Goal: Information Seeking & Learning: Learn about a topic

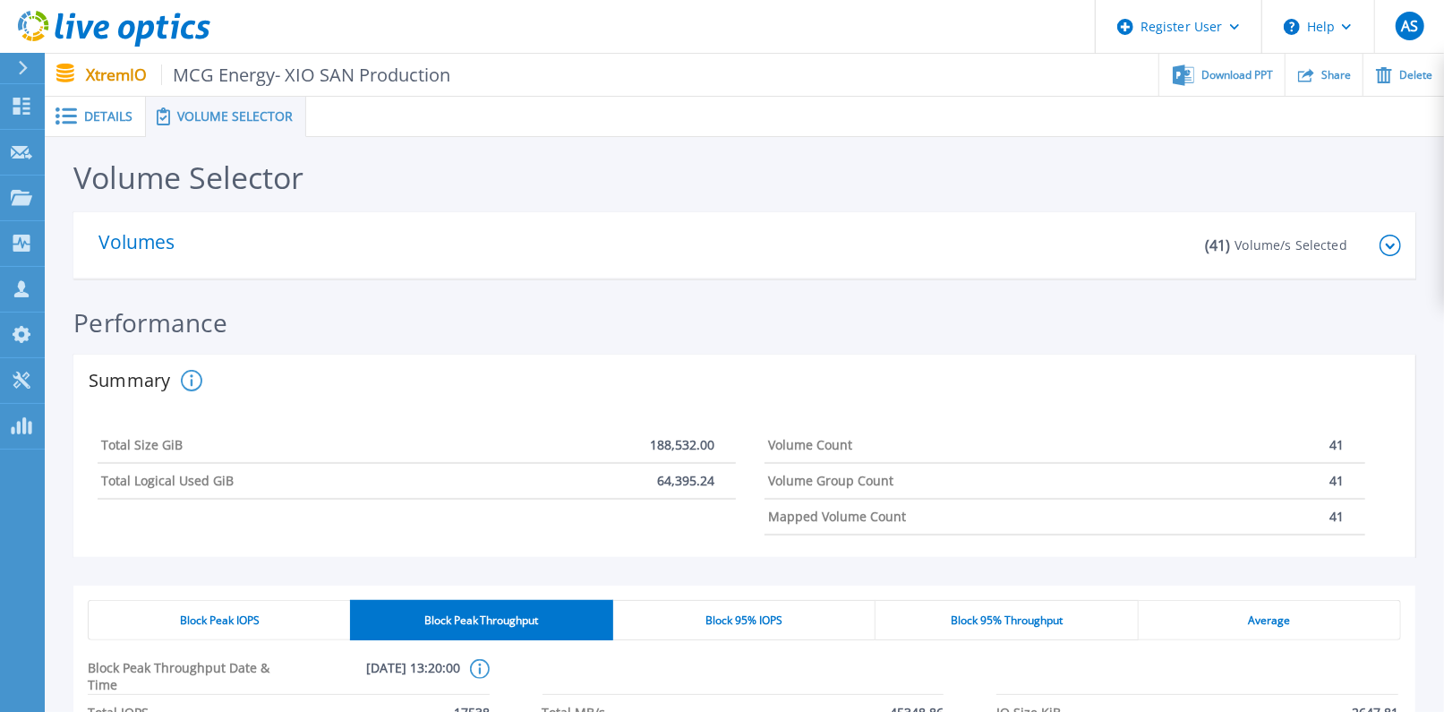
click at [1396, 250] on icon at bounding box center [1390, 245] width 21 height 21
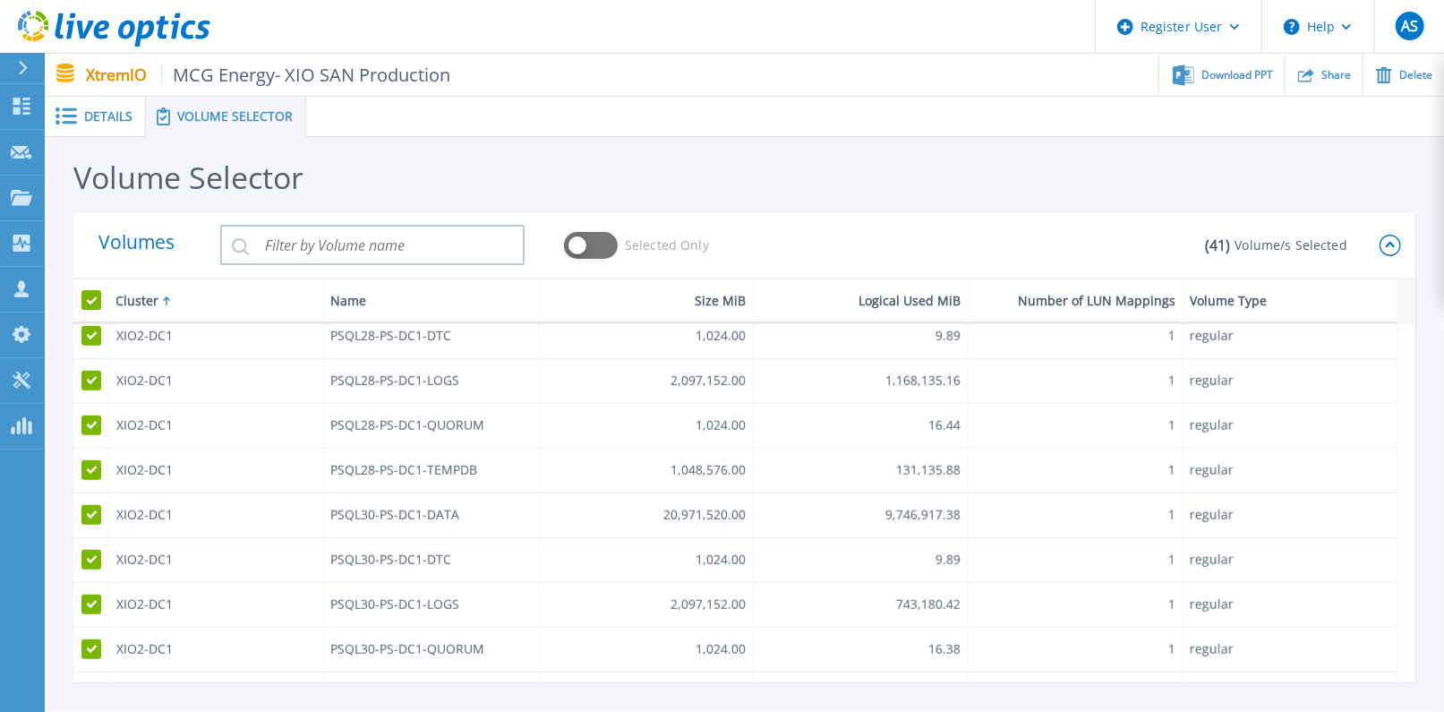
scroll to position [1392, 0]
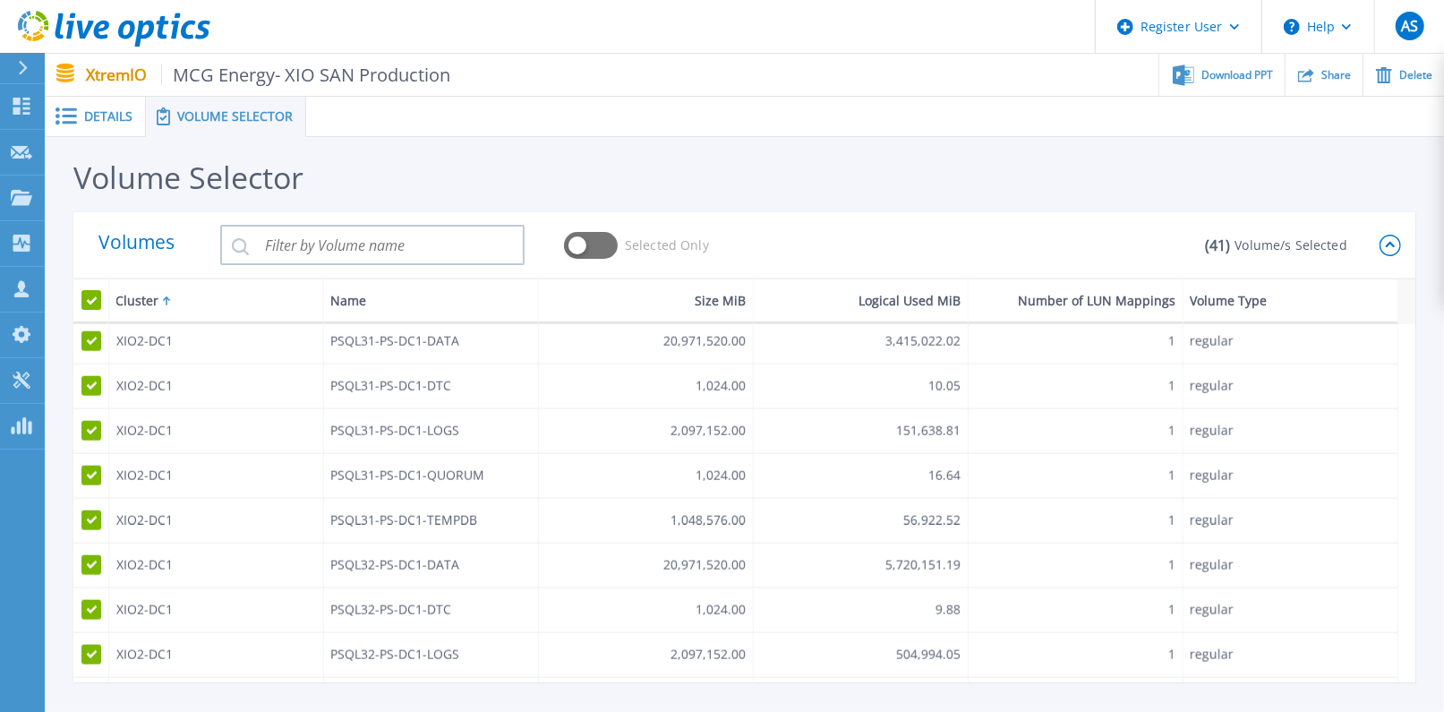
click at [1386, 243] on icon at bounding box center [1390, 245] width 21 height 21
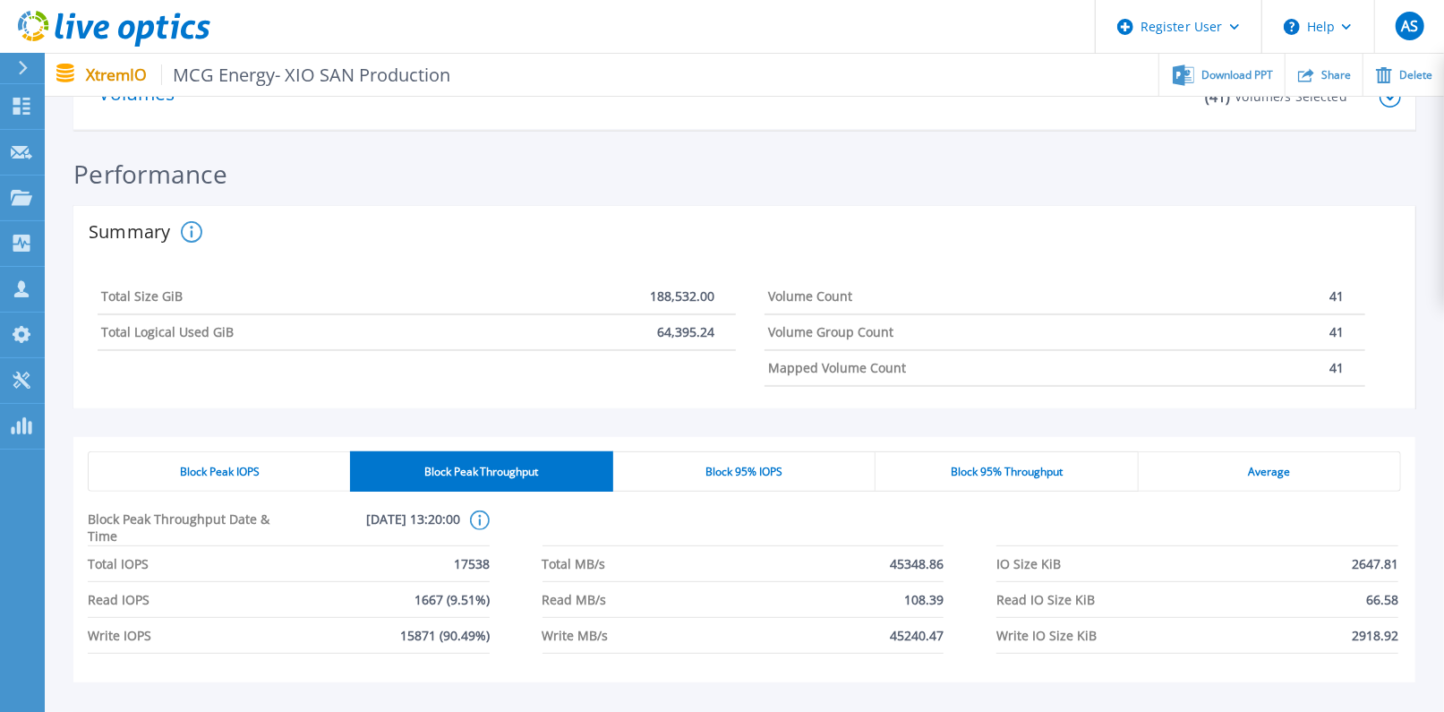
scroll to position [199, 0]
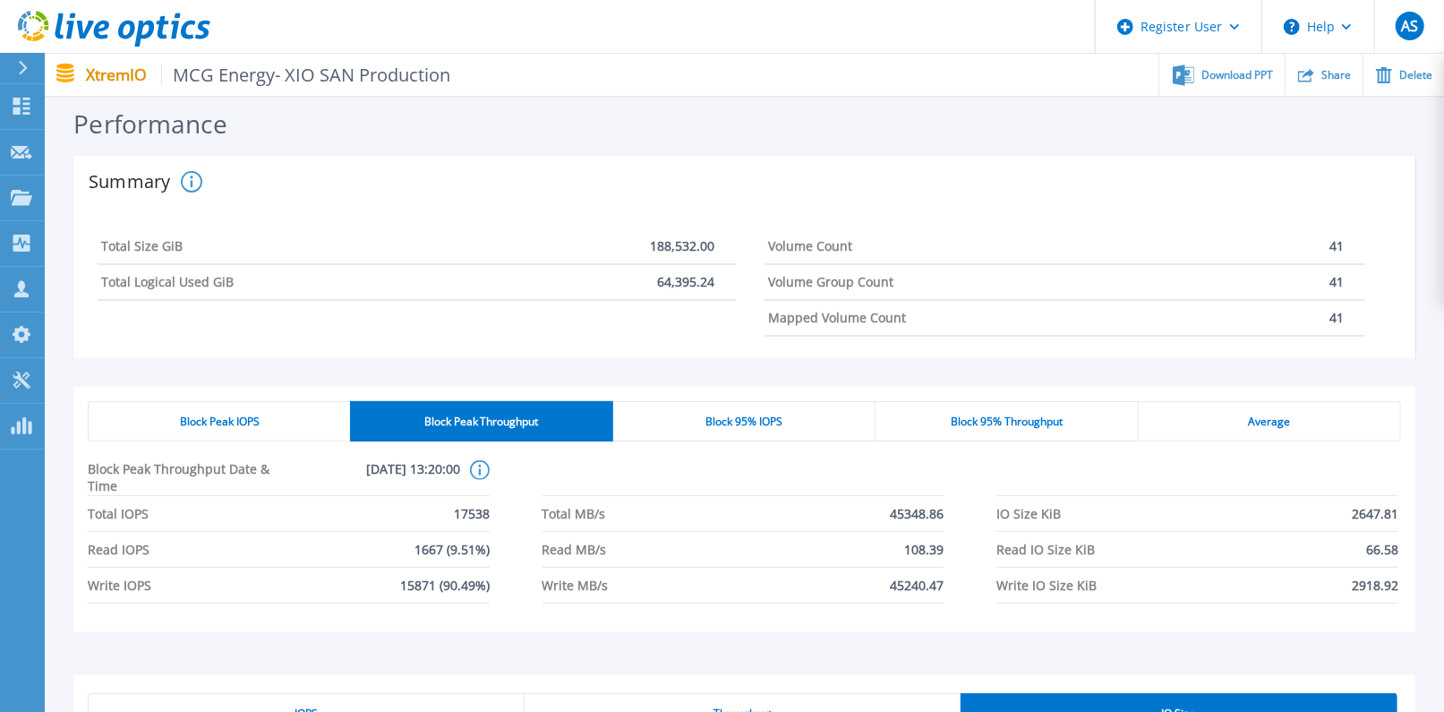
click at [321, 416] on div "Block Peak IOPS" at bounding box center [219, 421] width 262 height 40
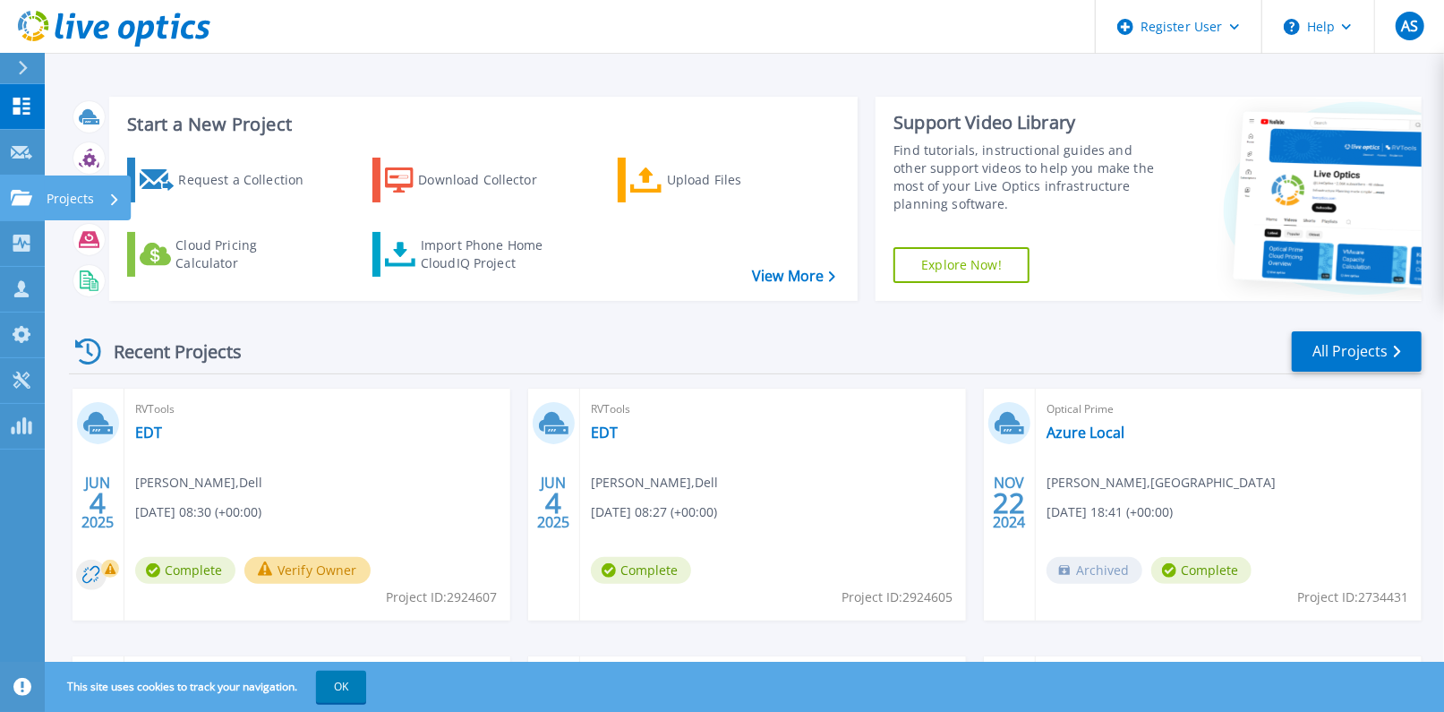
click at [90, 207] on p "Projects" at bounding box center [70, 198] width 47 height 47
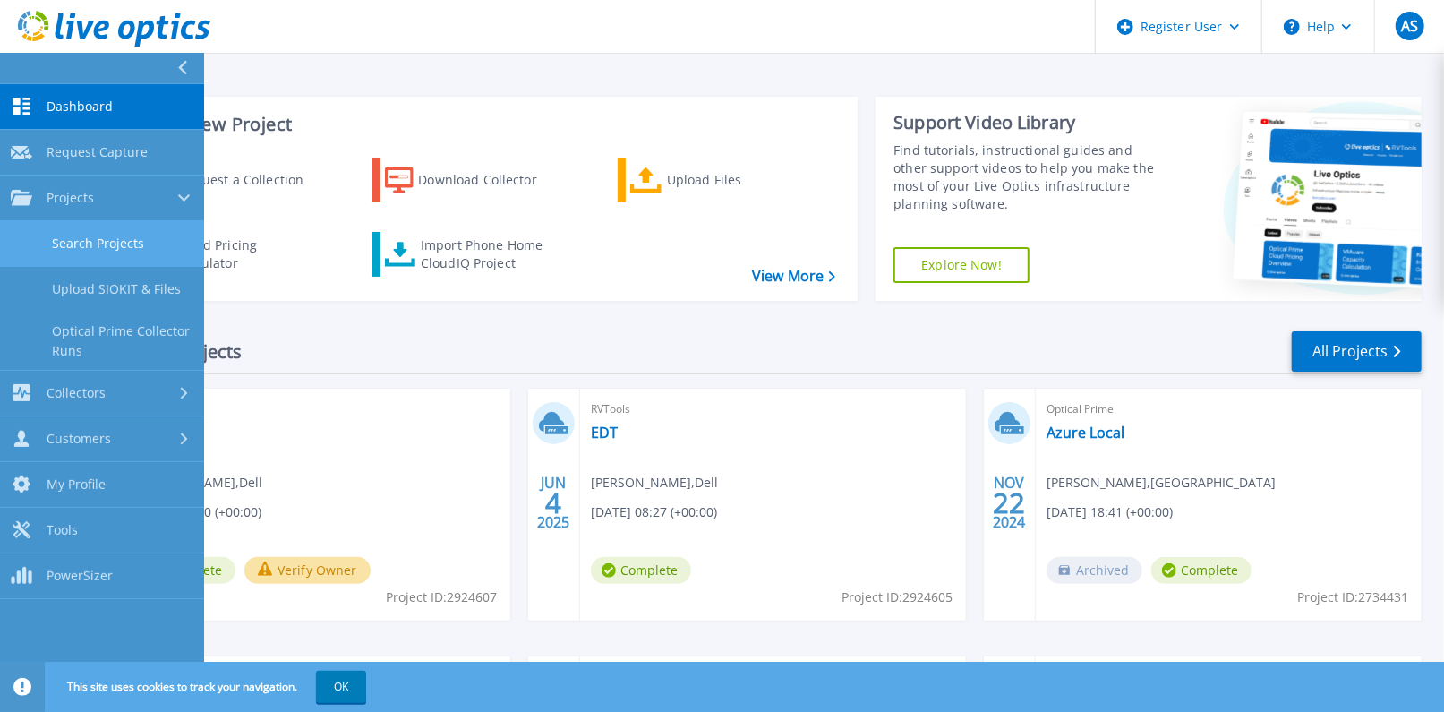
click at [121, 244] on link "Search Projects" at bounding box center [102, 244] width 204 height 46
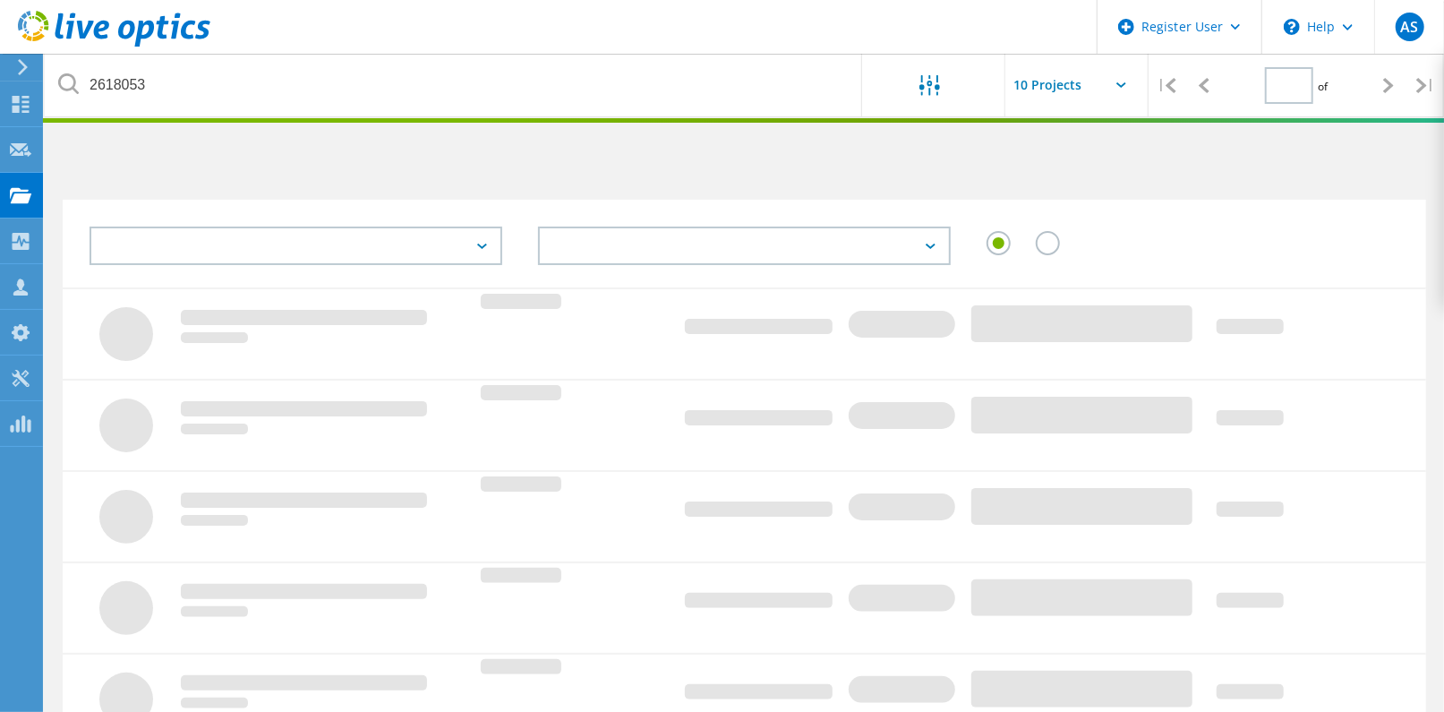
type input "1"
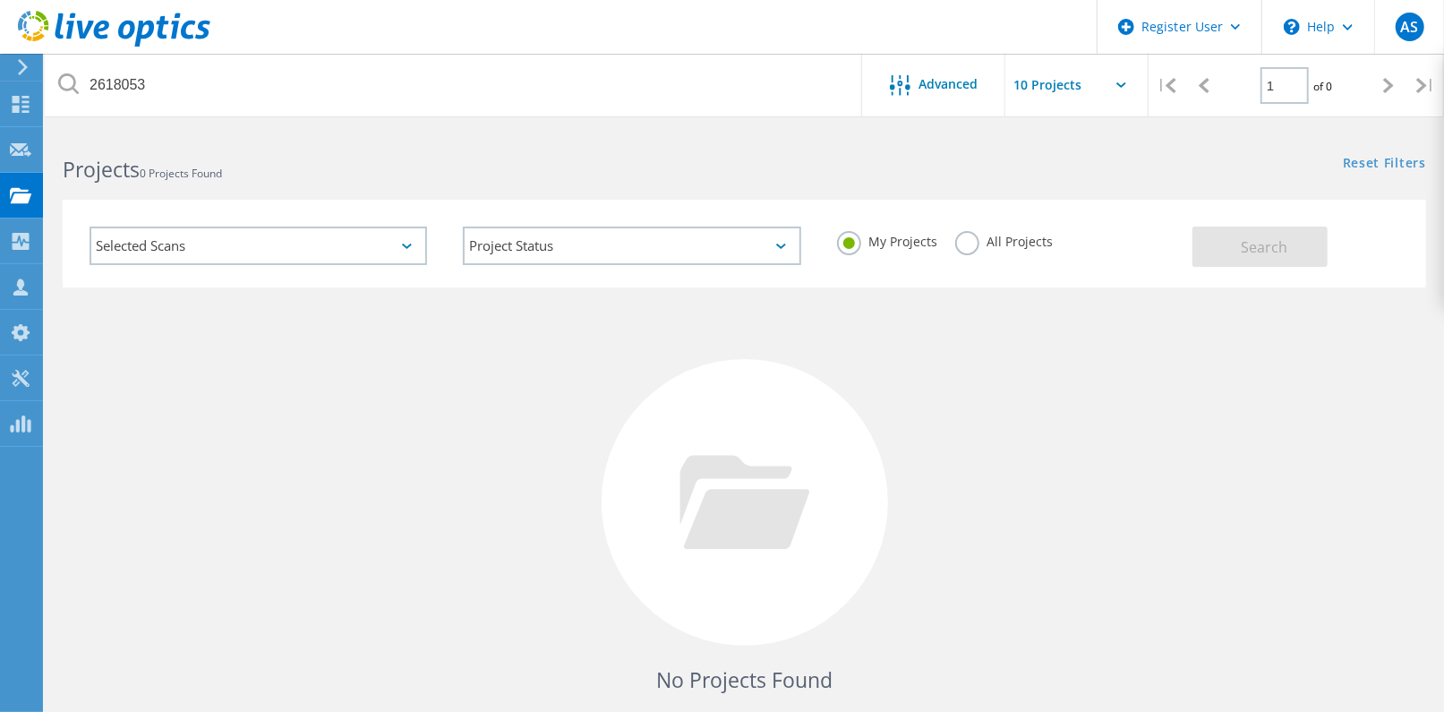
click at [985, 241] on label "All Projects" at bounding box center [1004, 239] width 98 height 17
click at [0, 0] on input "All Projects" at bounding box center [0, 0] width 0 height 0
click at [1305, 253] on button "Search" at bounding box center [1260, 247] width 135 height 40
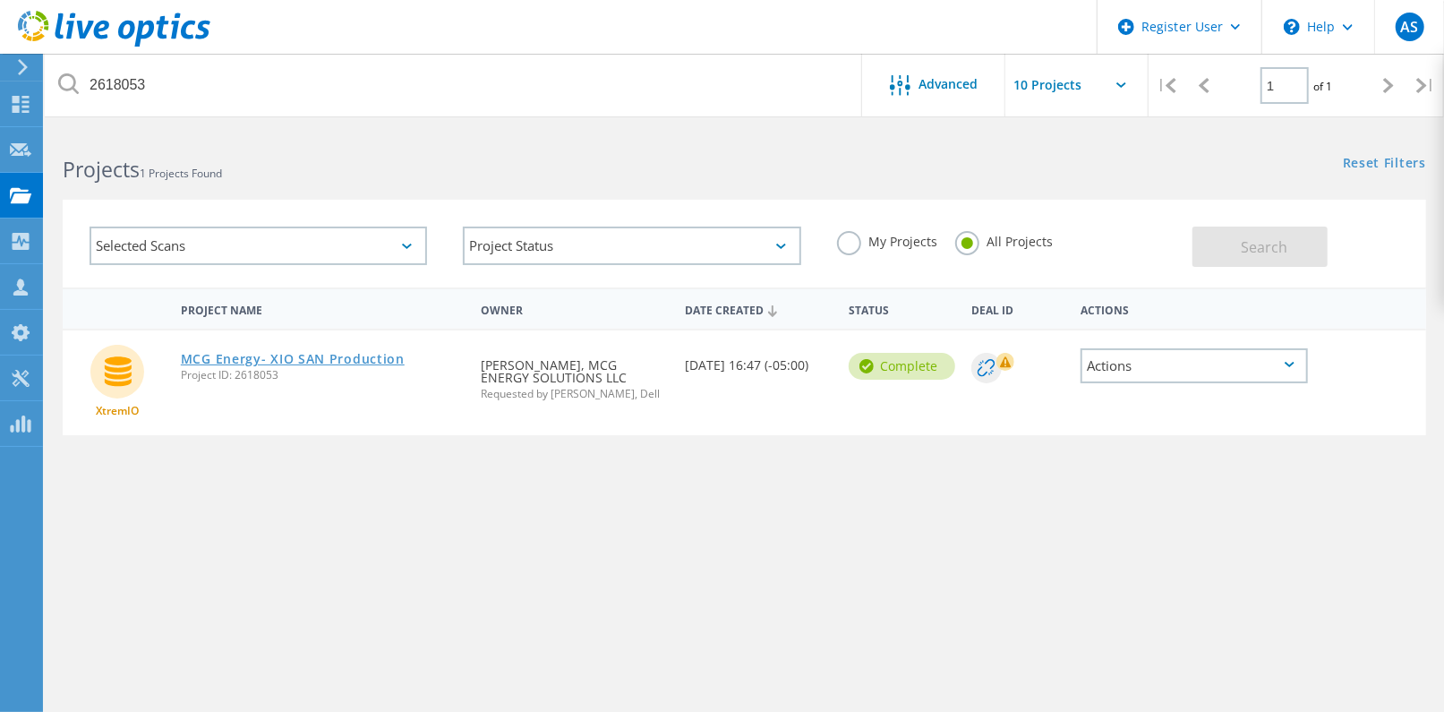
click at [317, 361] on link "MCG Energy- XIO SAN Production" at bounding box center [293, 359] width 224 height 13
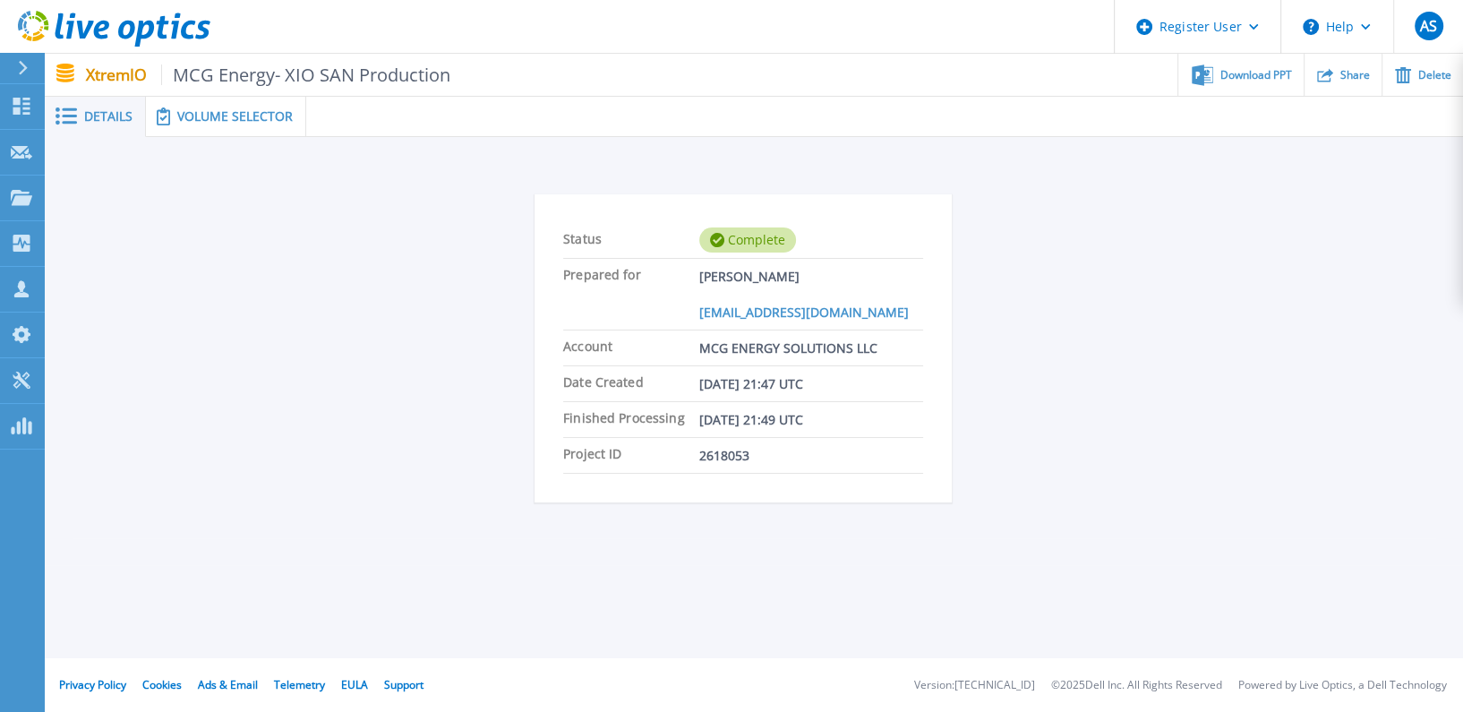
click at [267, 112] on span "Volume Selector" at bounding box center [235, 116] width 116 height 13
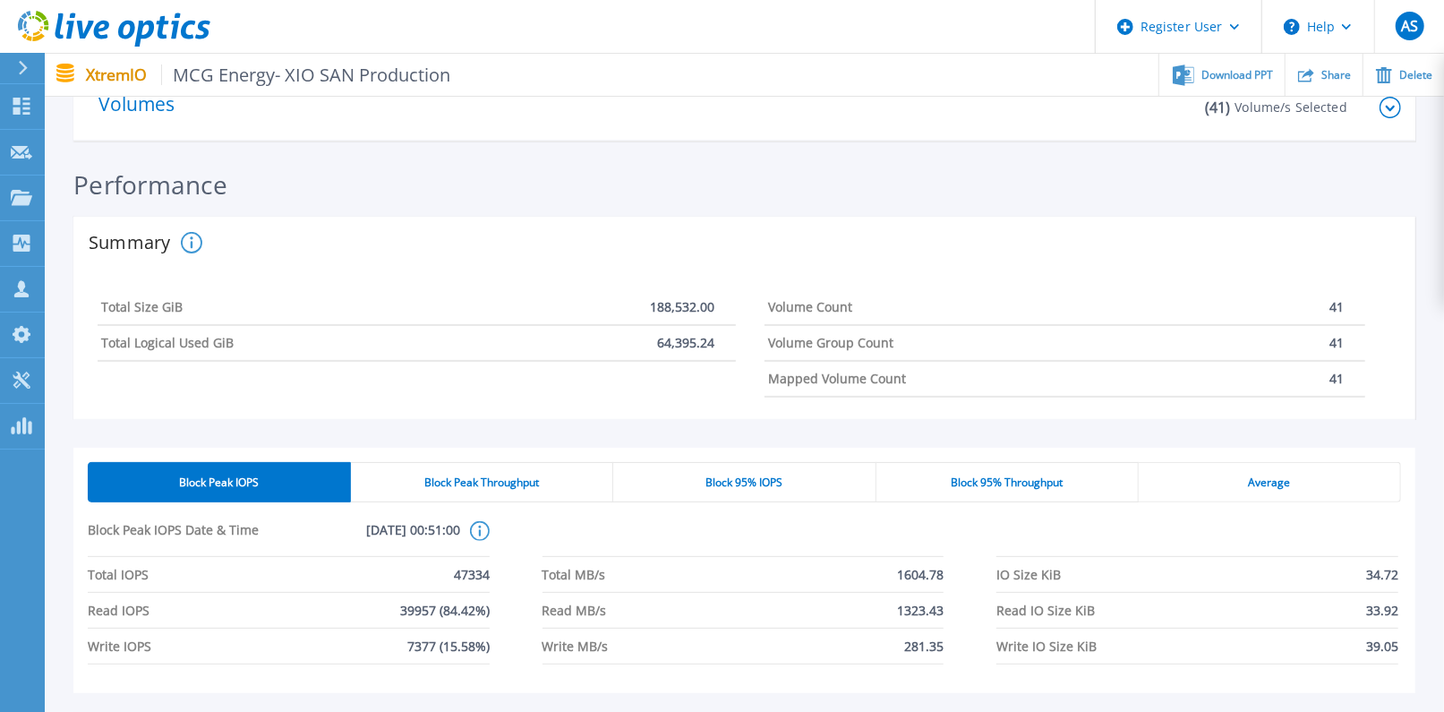
scroll to position [199, 0]
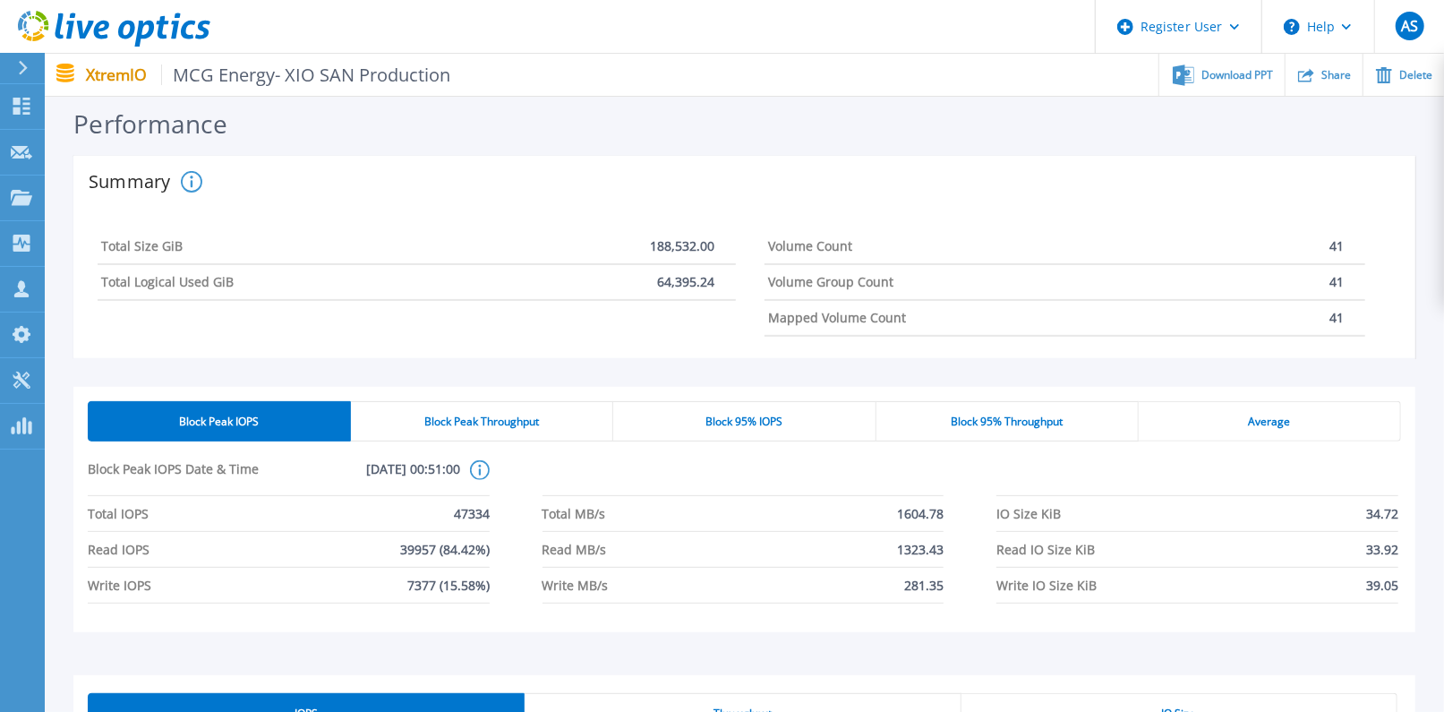
click at [560, 437] on div "Block Peak Throughput" at bounding box center [482, 421] width 262 height 40
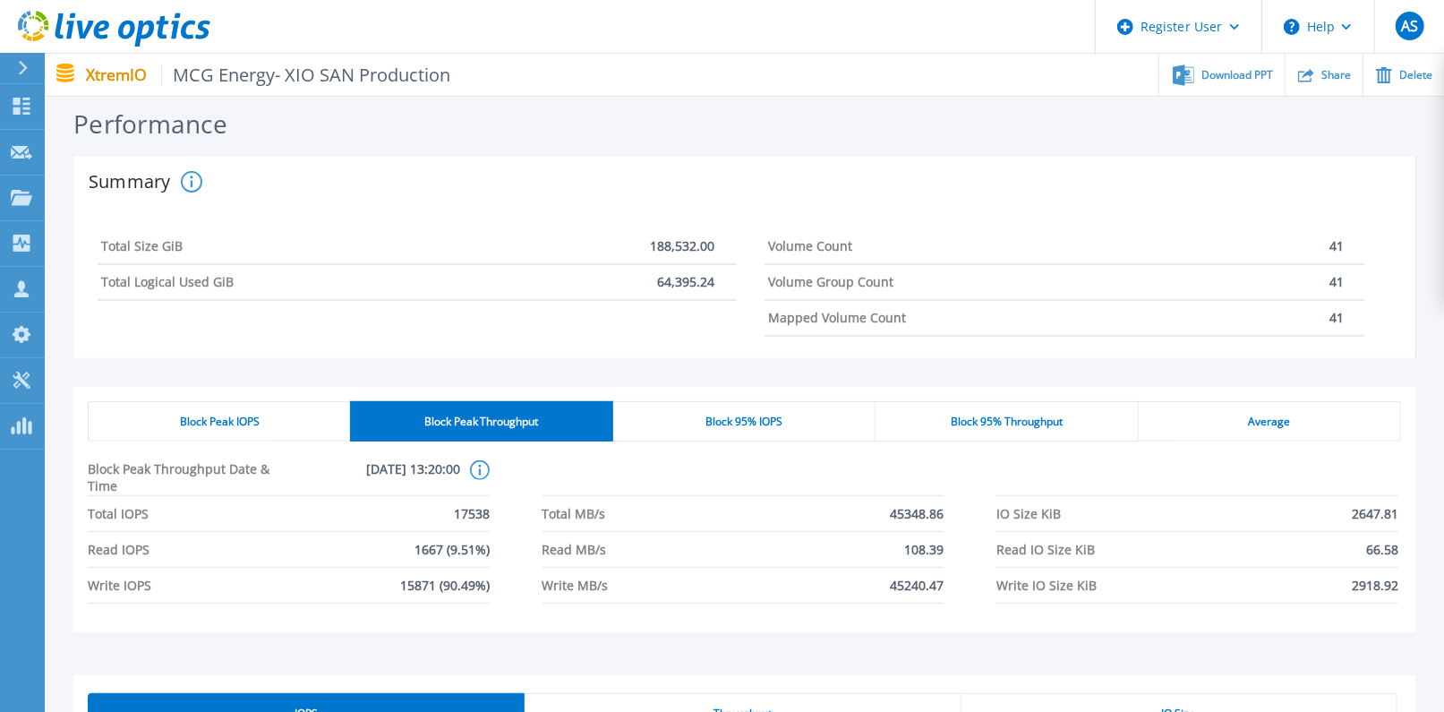
click at [735, 450] on div "Block Peak IOPS Block Peak Throughput Block 95% IOPS Block 95% Throughput Avera…" at bounding box center [745, 502] width 1314 height 202
click at [734, 433] on div "Block 95% IOPS" at bounding box center [744, 421] width 262 height 40
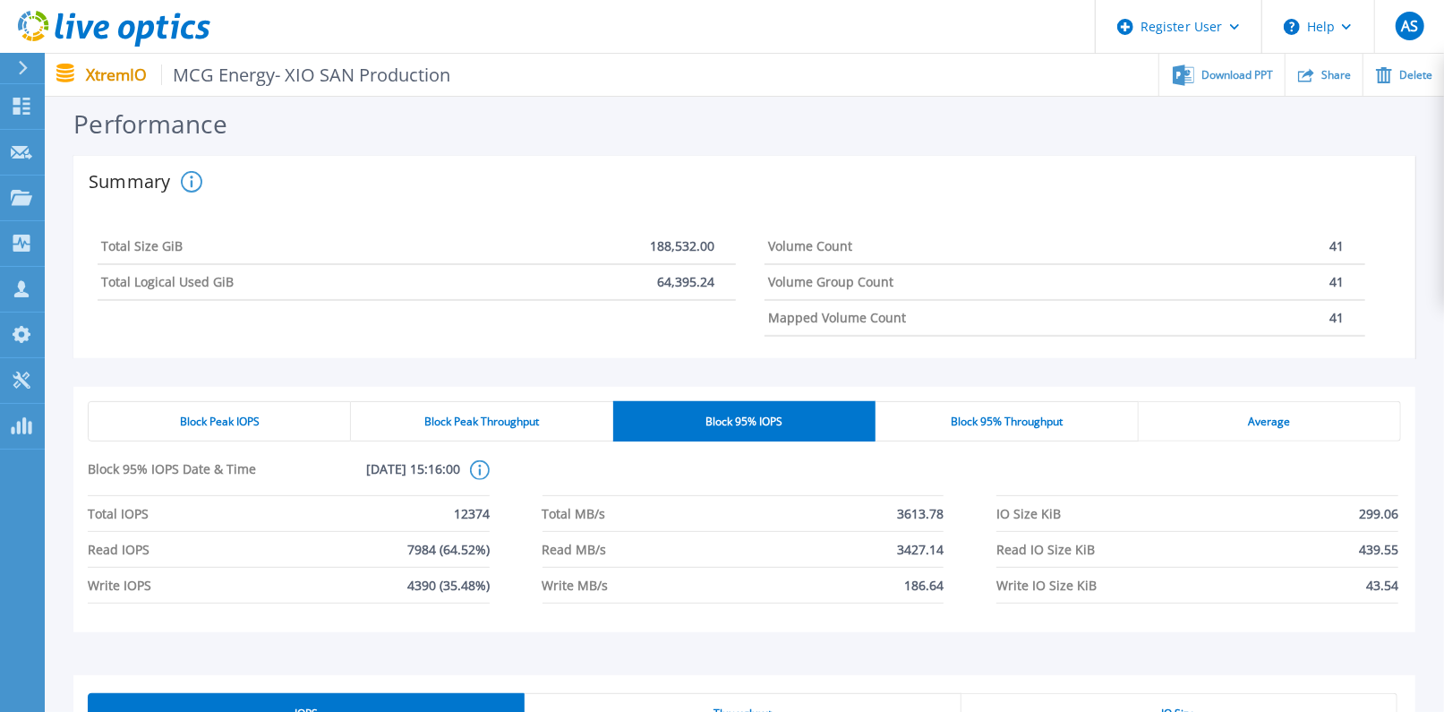
click at [184, 401] on div "Block Peak IOPS" at bounding box center [219, 421] width 263 height 40
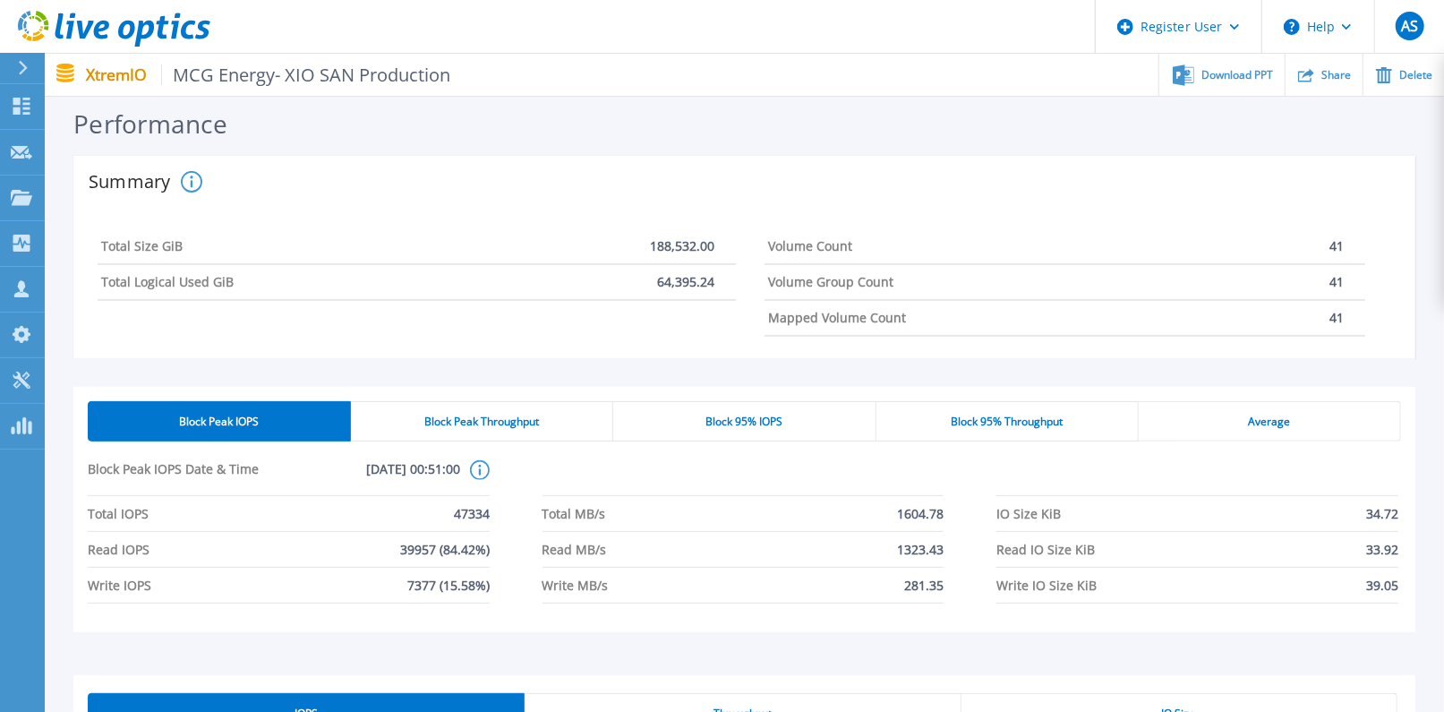
scroll to position [0, 0]
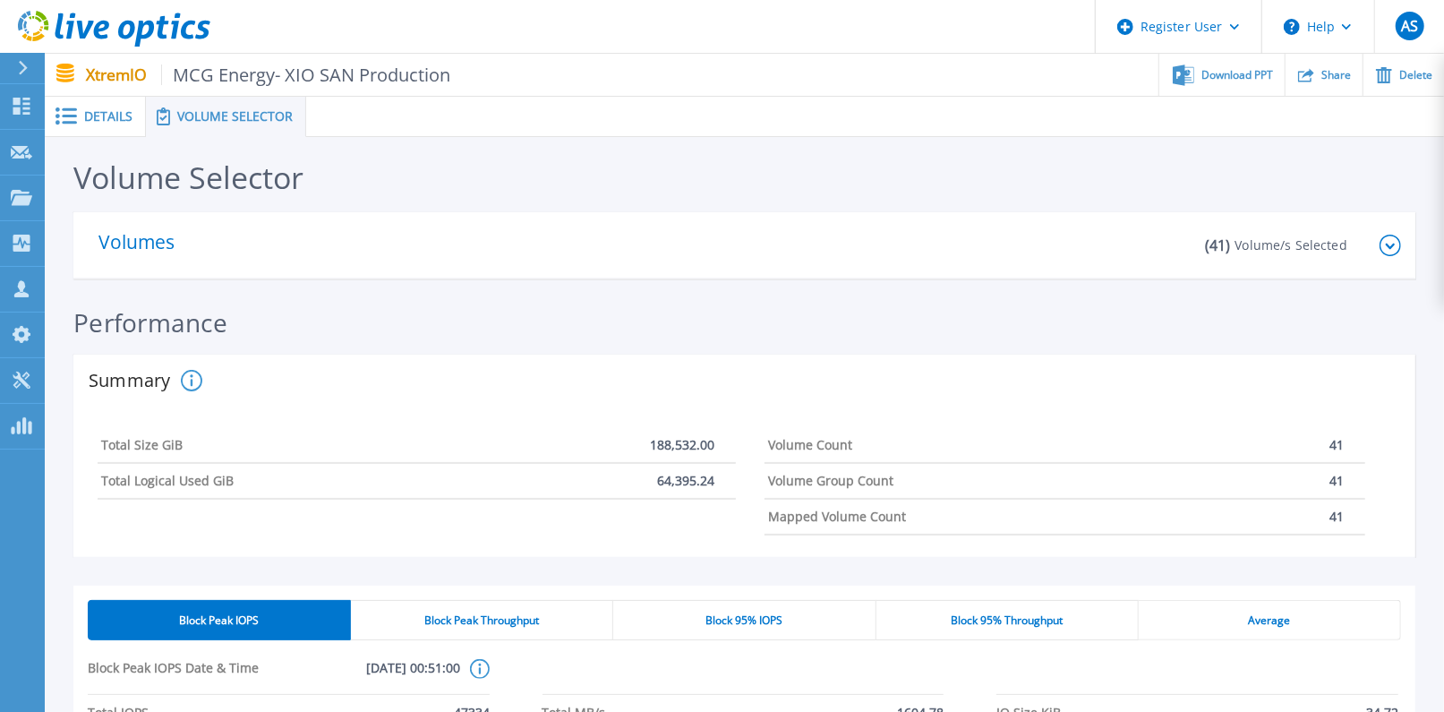
click at [1386, 244] on icon at bounding box center [1390, 245] width 21 height 21
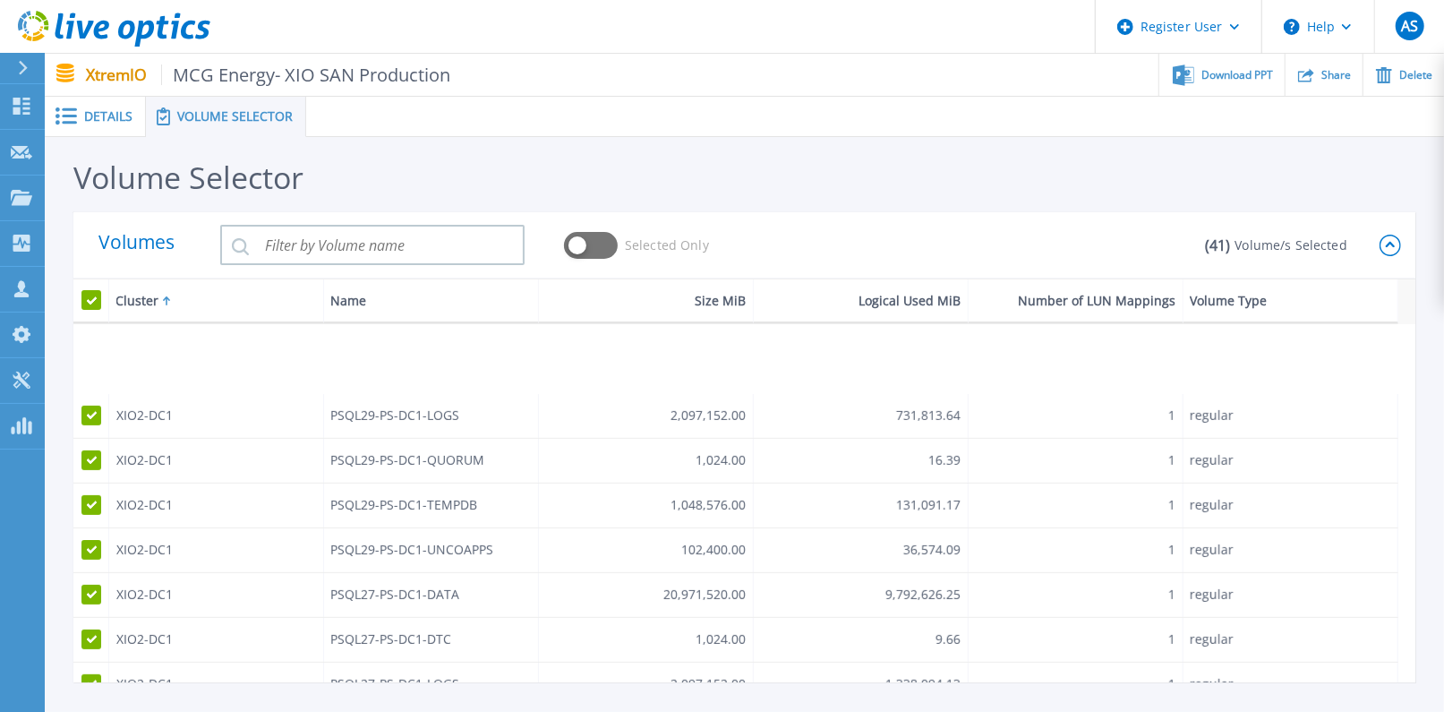
scroll to position [596, 0]
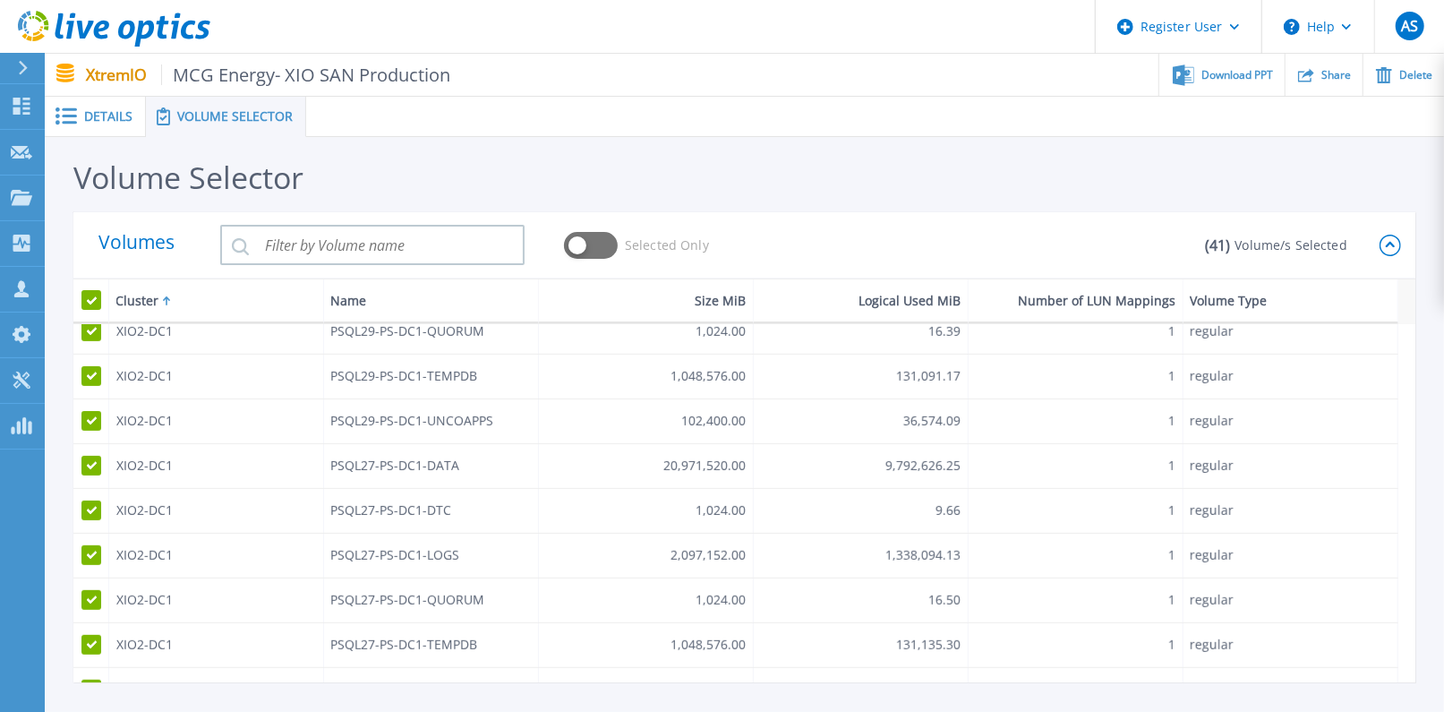
click at [1384, 246] on icon at bounding box center [1390, 245] width 21 height 21
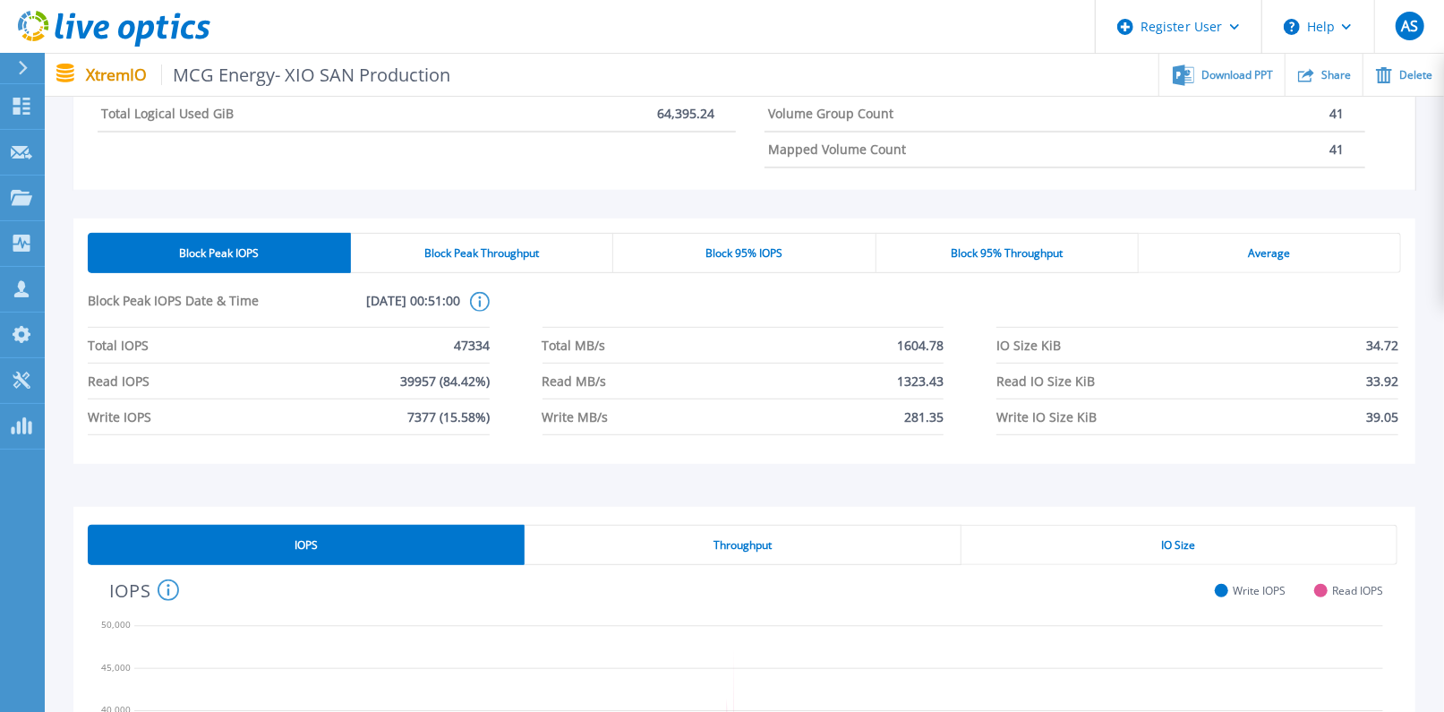
scroll to position [398, 0]
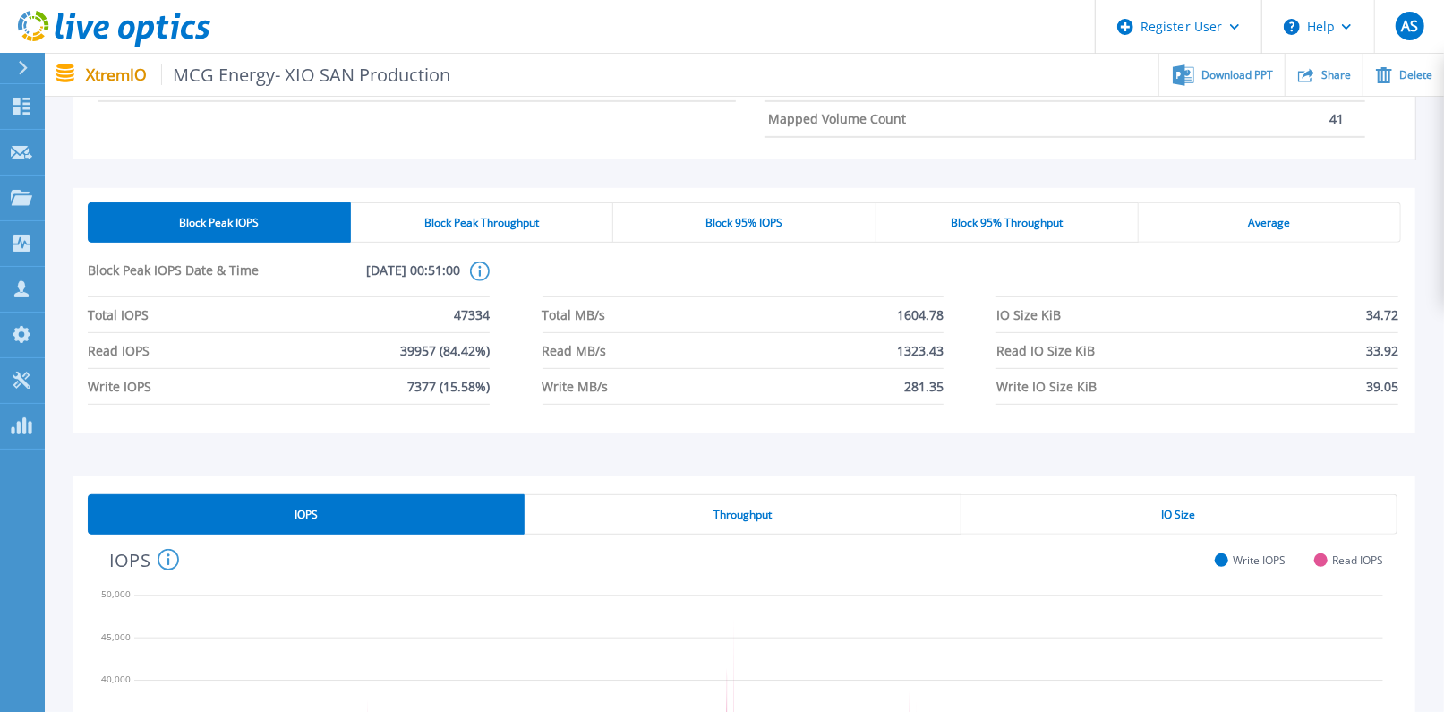
click at [559, 222] on div "Block Peak Throughput" at bounding box center [482, 222] width 262 height 40
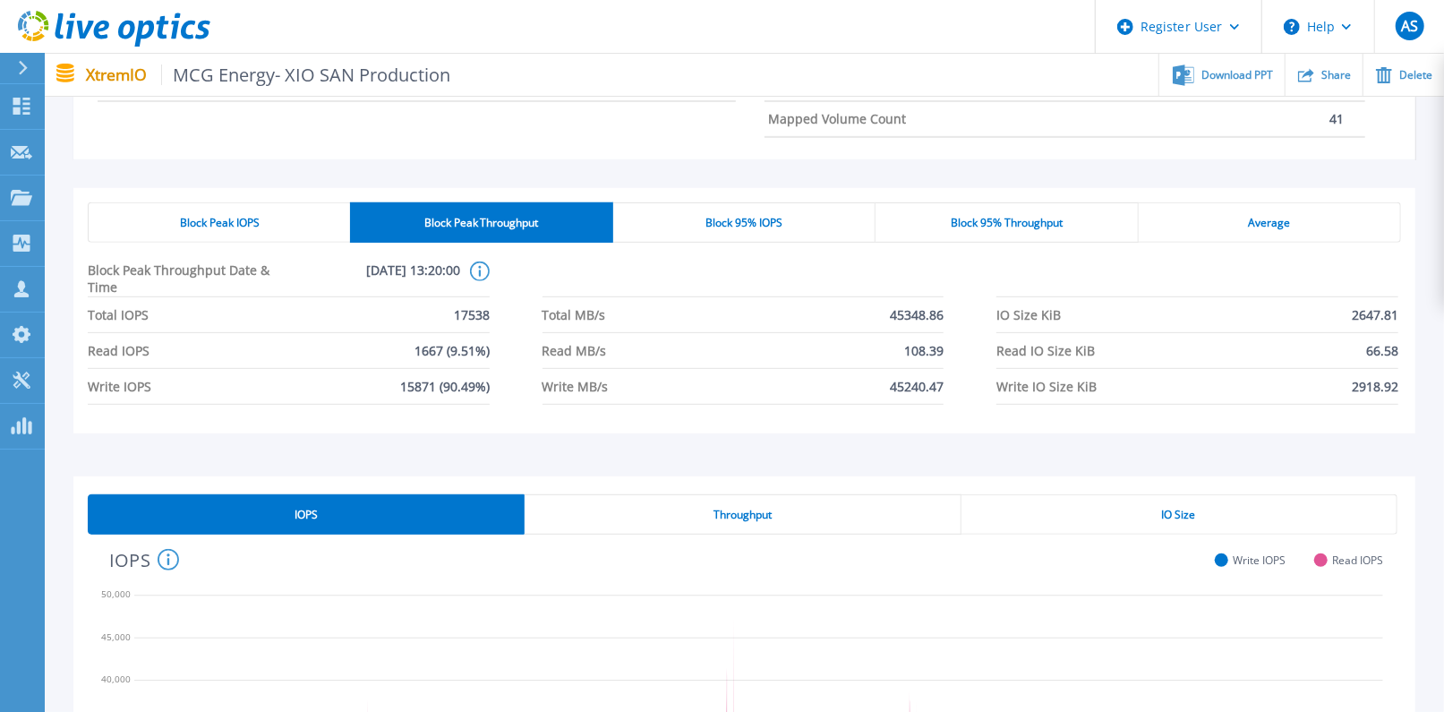
click at [737, 220] on span "Block 95% IOPS" at bounding box center [744, 223] width 77 height 14
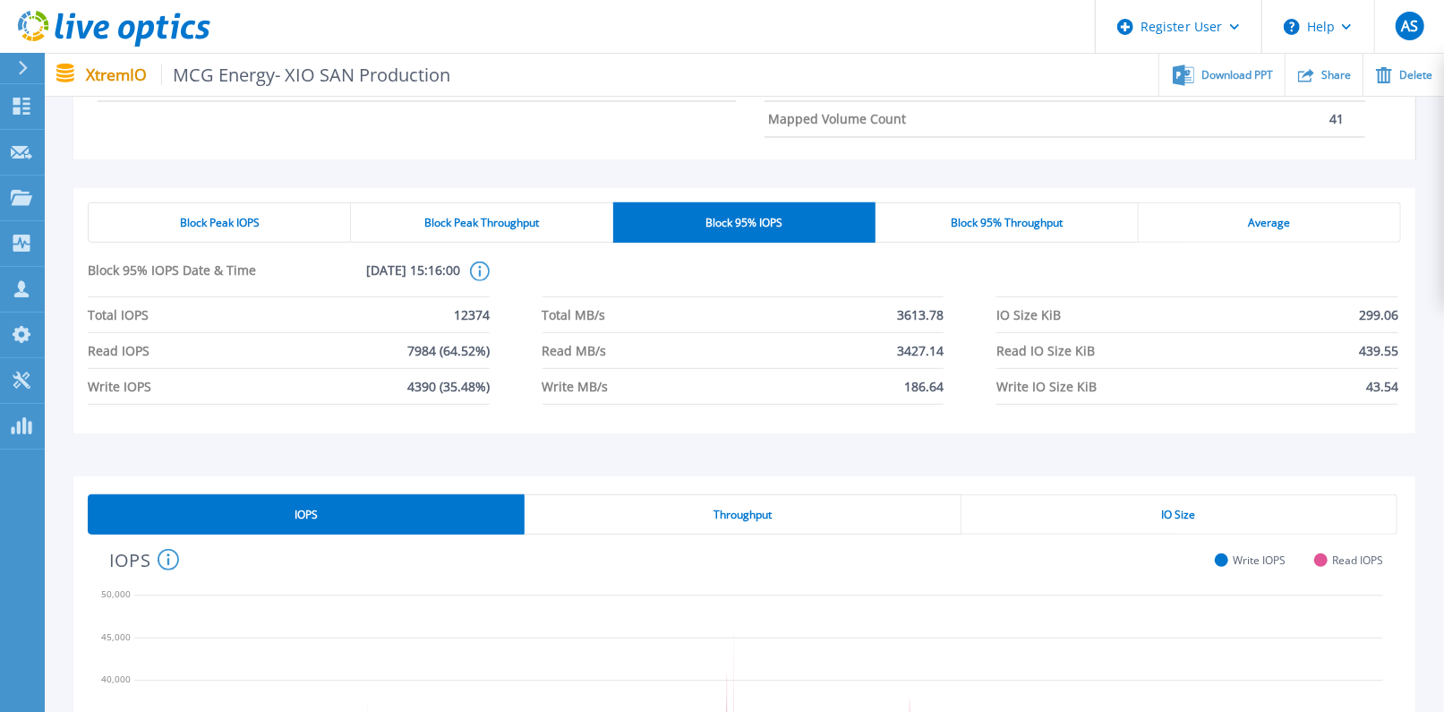
click at [1041, 216] on span "Block 95% Throughput" at bounding box center [1007, 223] width 112 height 14
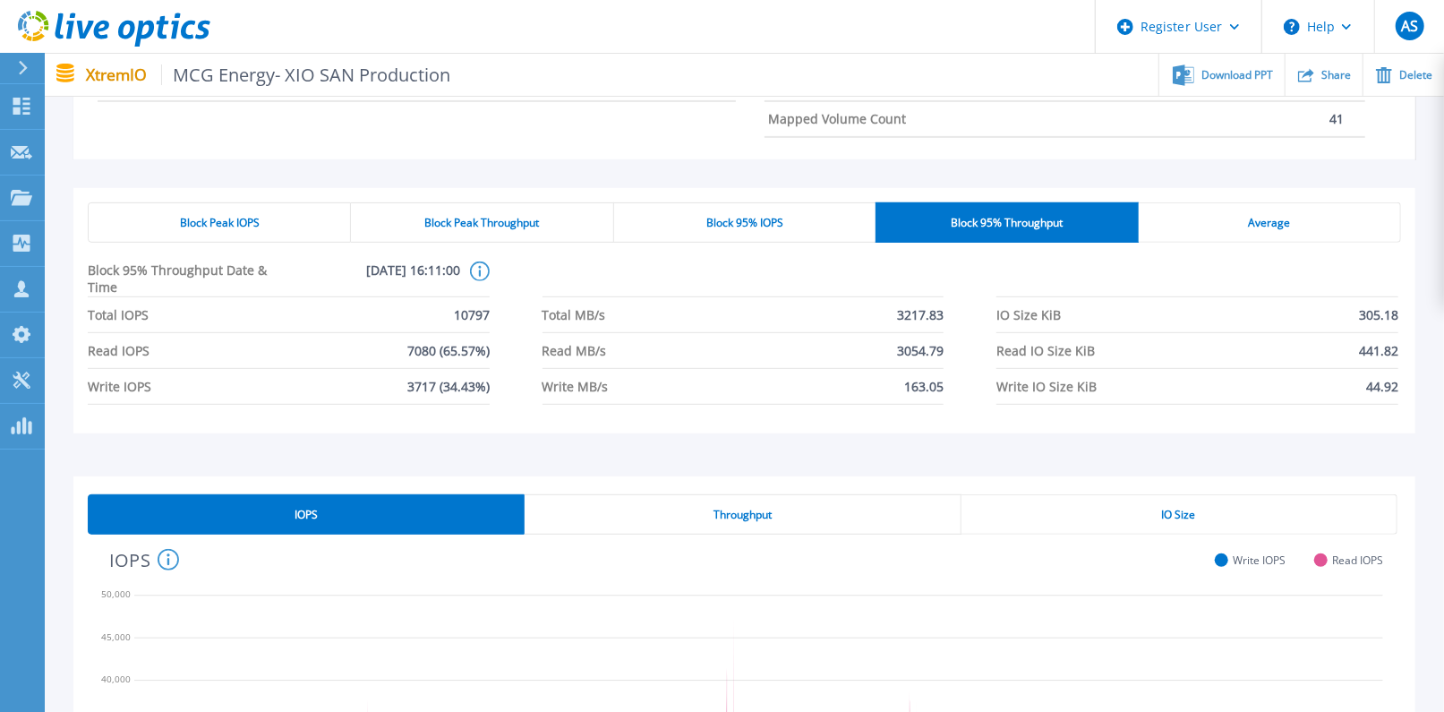
click at [1325, 232] on div "Average" at bounding box center [1270, 222] width 262 height 40
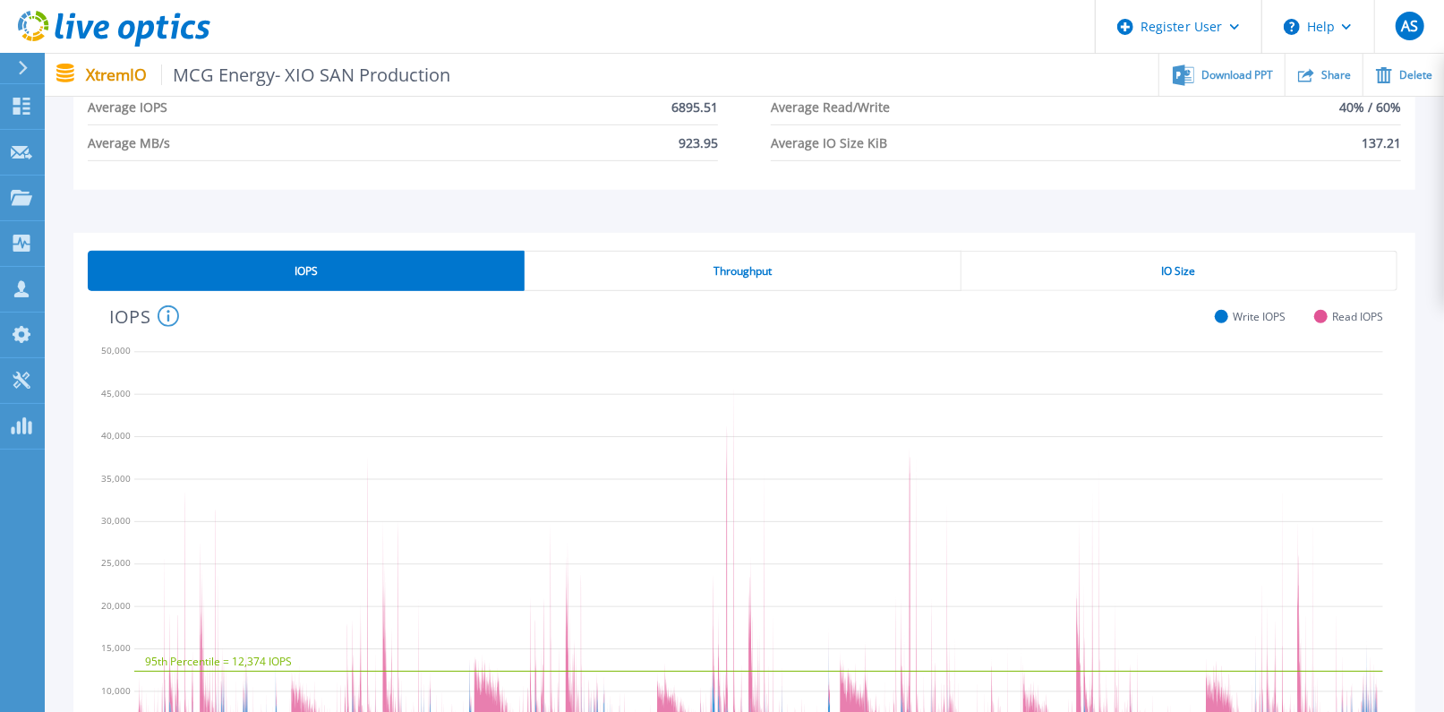
scroll to position [596, 0]
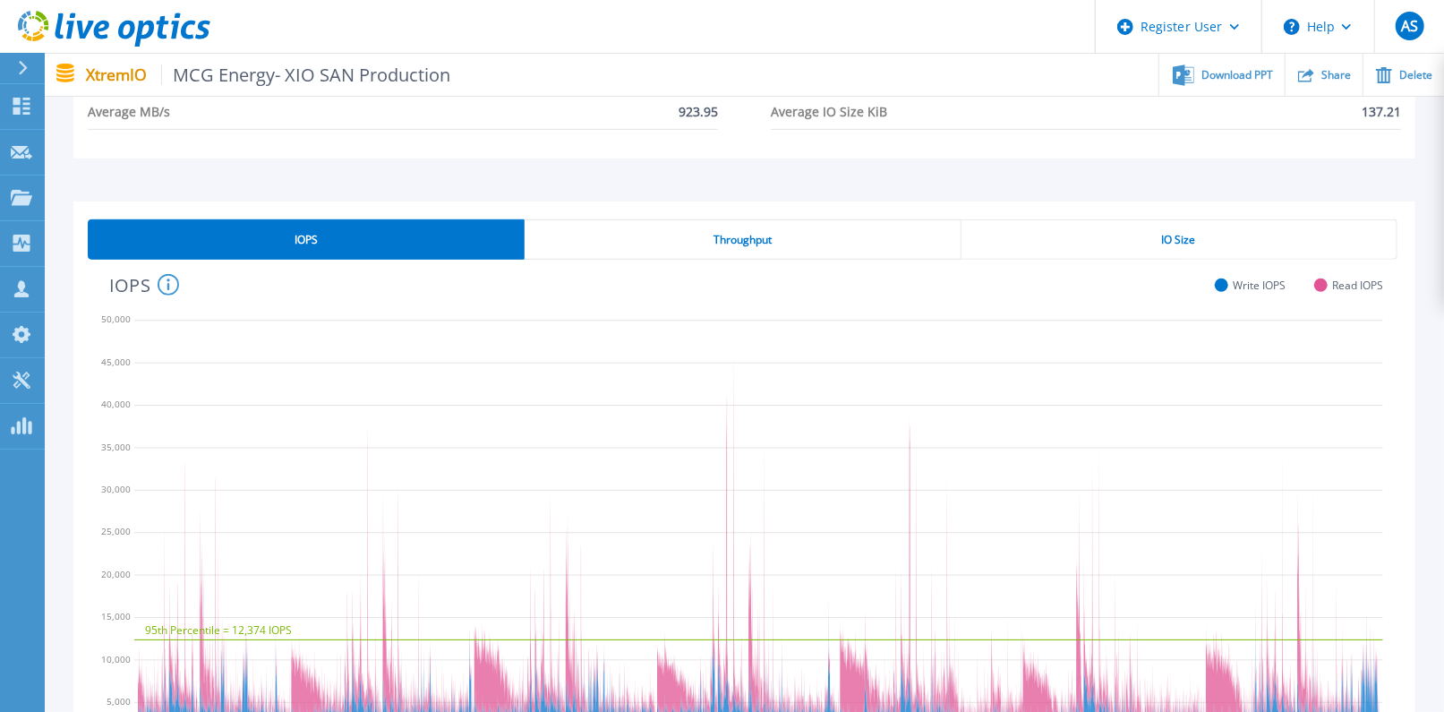
click at [670, 190] on div "Block Peak IOPS Block Peak Throughput Block 95% IOPS Block 95% Throughput Avera…" at bounding box center [744, 81] width 1342 height 241
click at [672, 213] on div "IOPS Throughput IO Size 95th Percentile = 12,374 IOPS [DATE] [DATE] [DATE] [DAT…" at bounding box center [744, 504] width 1342 height 606
click at [672, 227] on div "Throughput" at bounding box center [743, 239] width 436 height 40
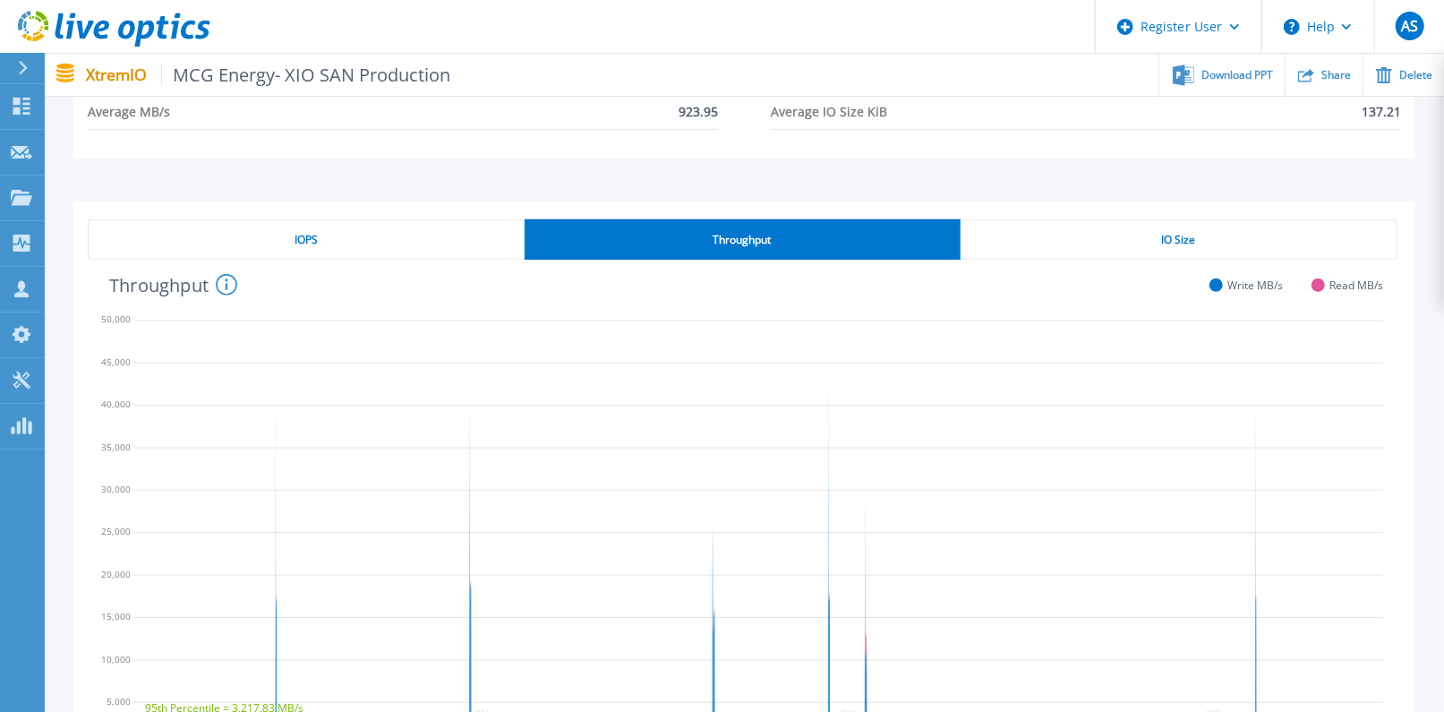
click at [1121, 251] on div "IO Size" at bounding box center [1179, 239] width 437 height 40
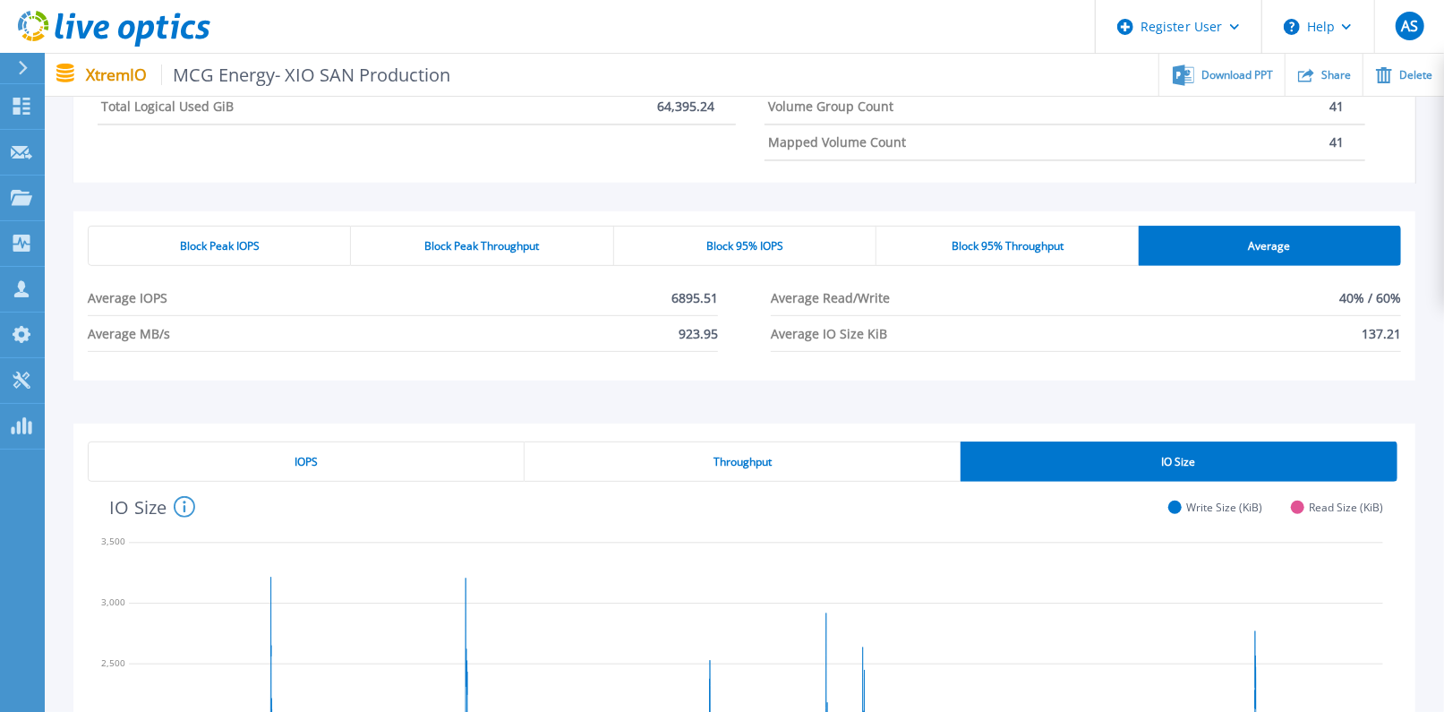
scroll to position [363, 0]
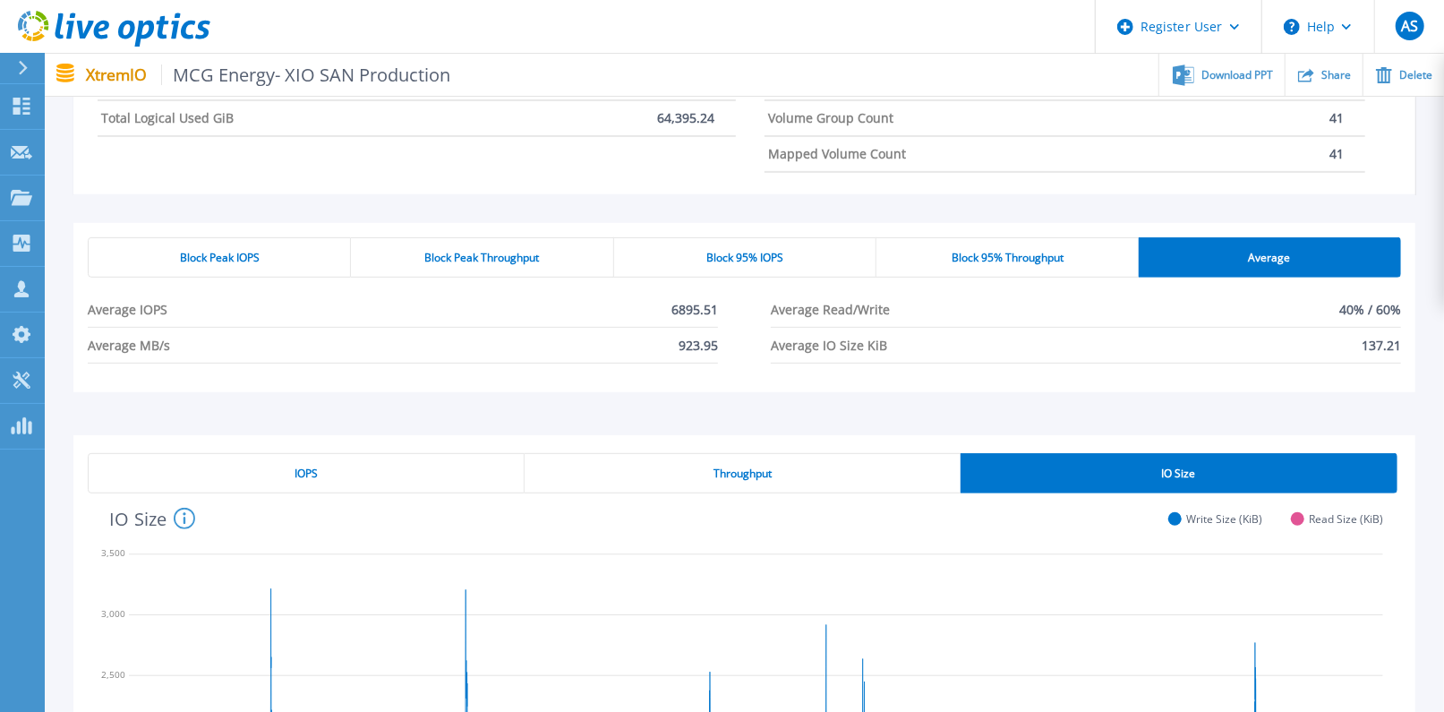
click at [250, 483] on div "IOPS" at bounding box center [306, 473] width 437 height 40
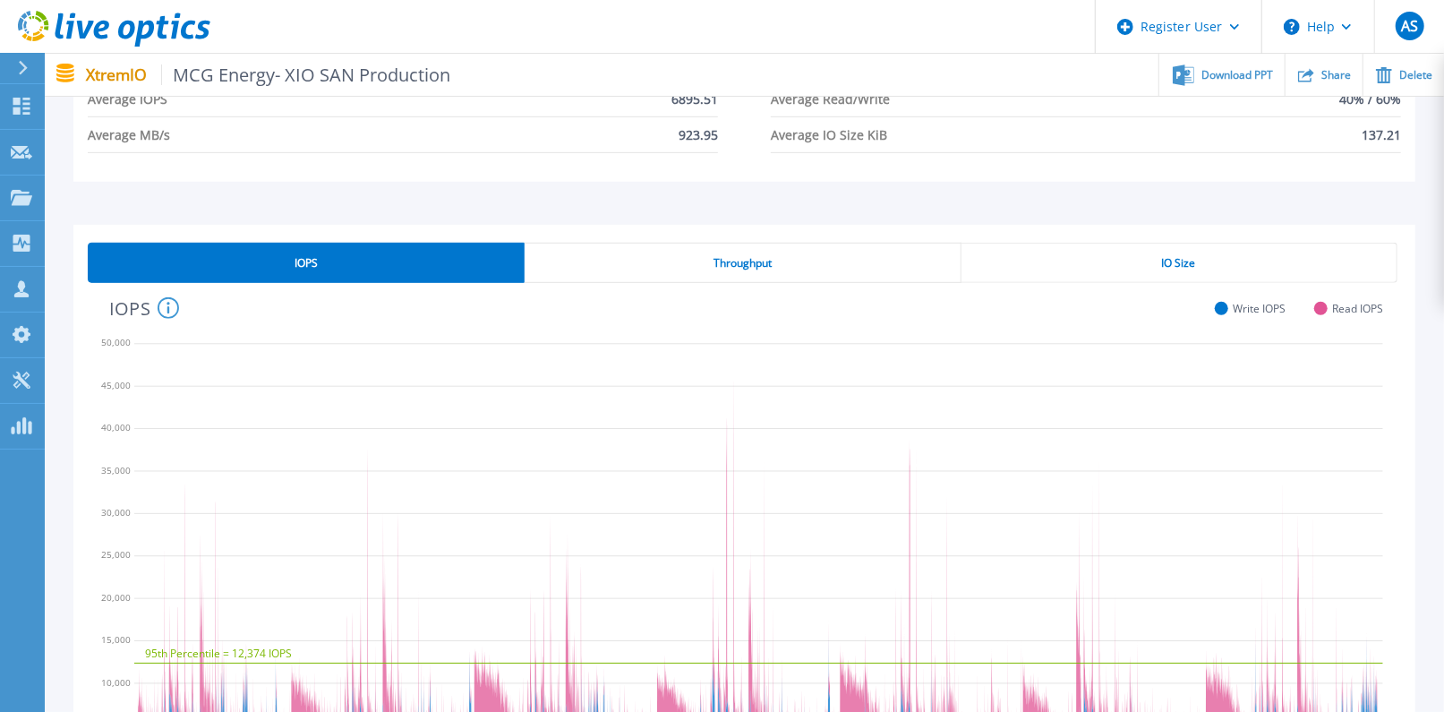
scroll to position [561, 0]
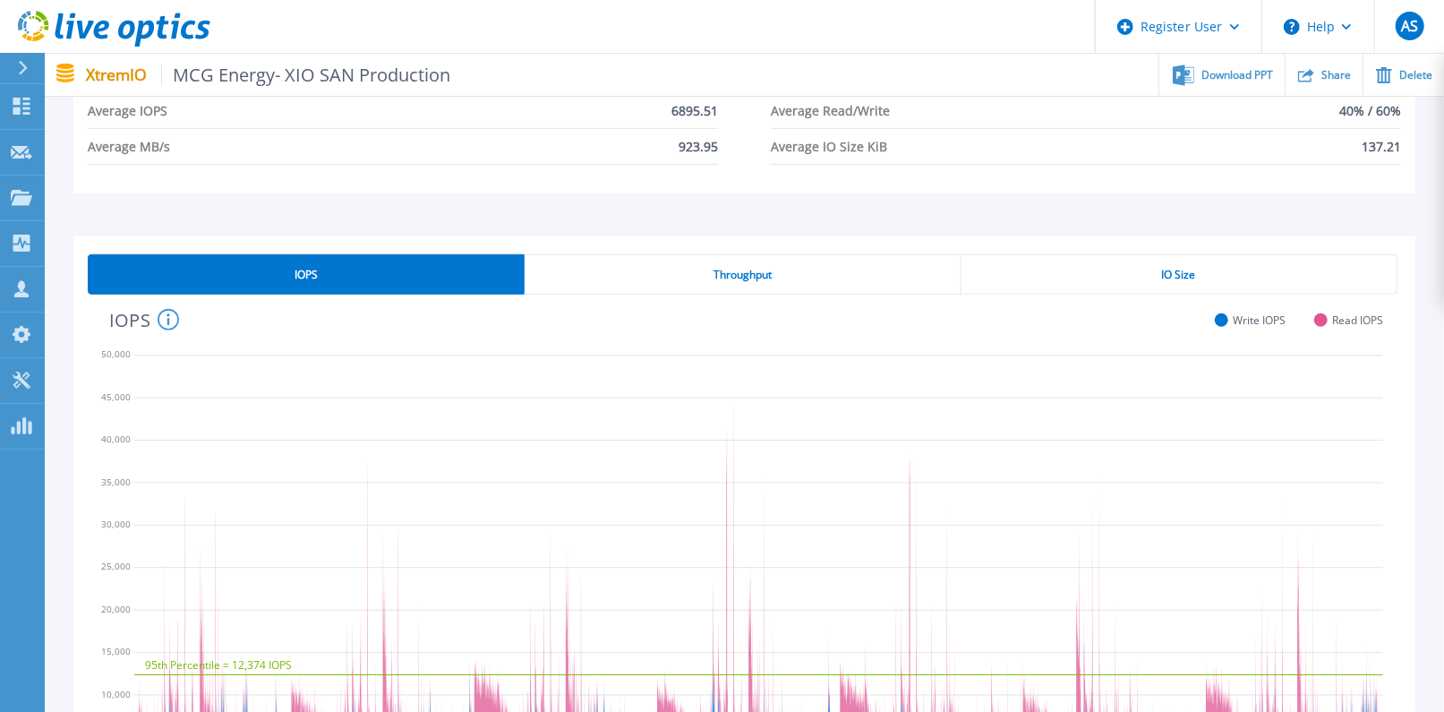
click at [759, 283] on div "Throughput" at bounding box center [743, 274] width 436 height 40
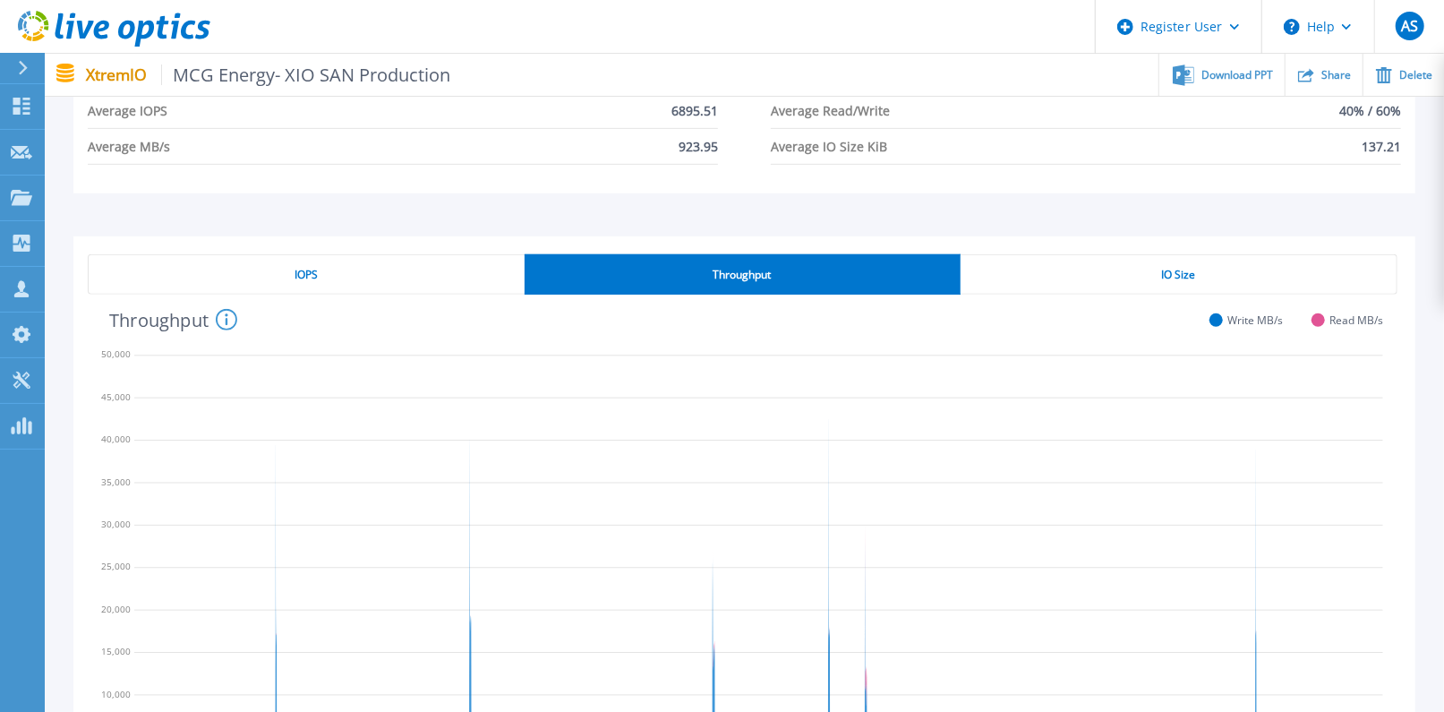
click at [1128, 272] on div "IO Size" at bounding box center [1179, 274] width 437 height 40
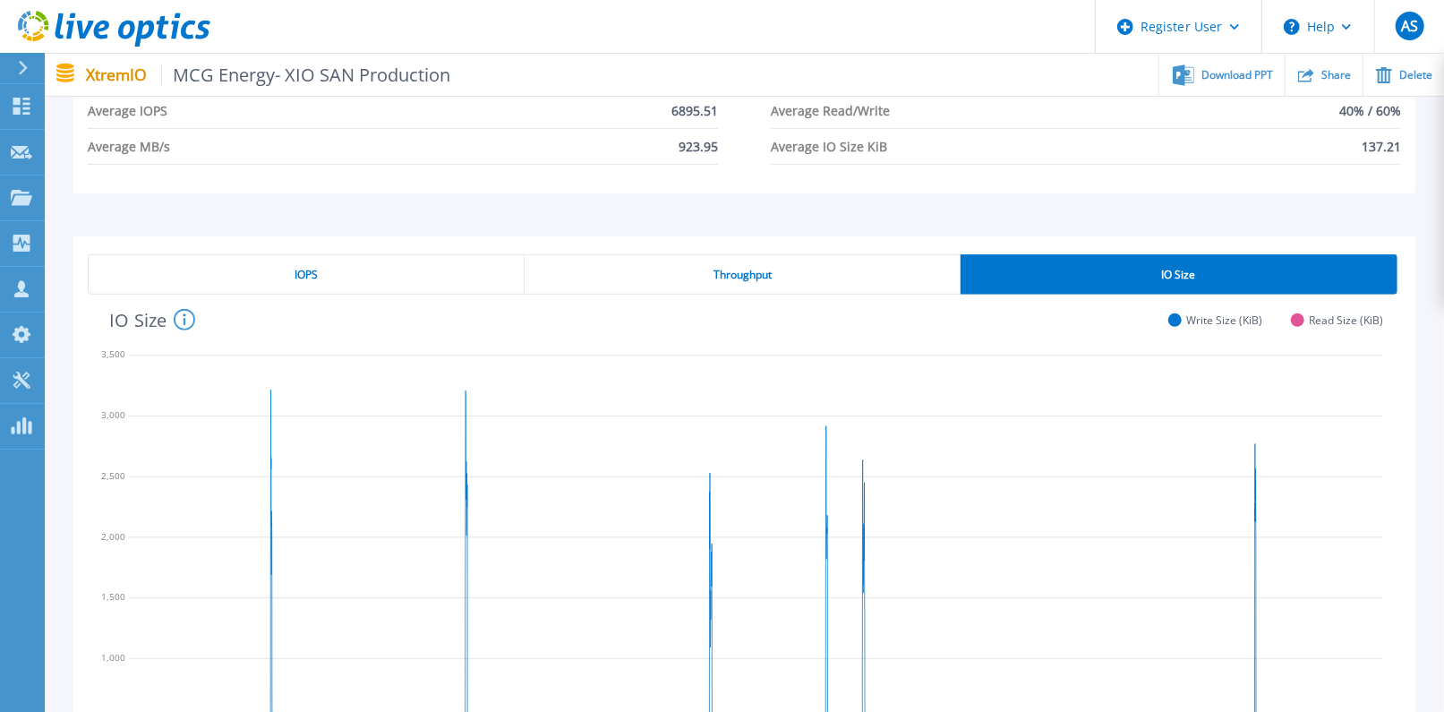
click at [388, 265] on div "IOPS" at bounding box center [306, 274] width 437 height 40
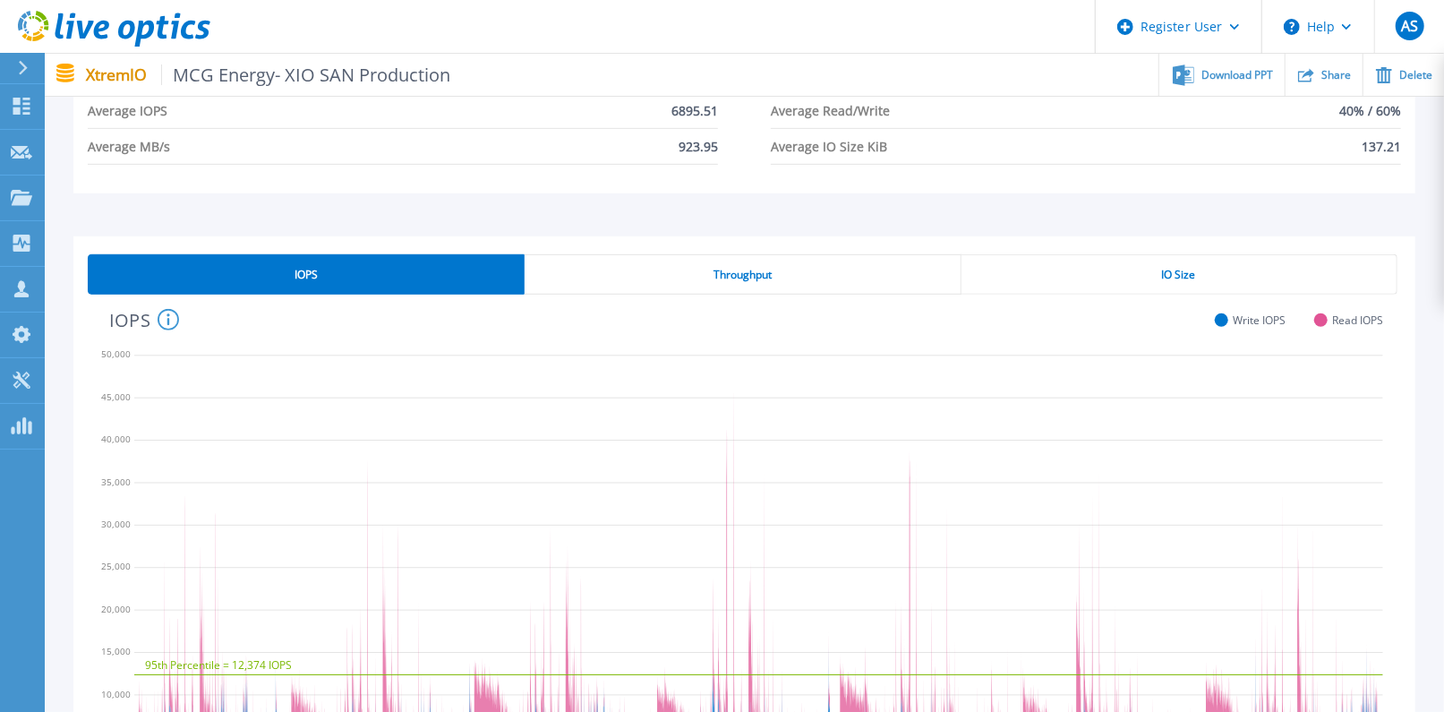
click at [754, 249] on div "IOPS Throughput IO Size 95th Percentile = 12,374 IOPS [DATE] [DATE] [DATE] [DAT…" at bounding box center [744, 539] width 1342 height 606
click at [755, 264] on div "Throughput" at bounding box center [743, 274] width 436 height 40
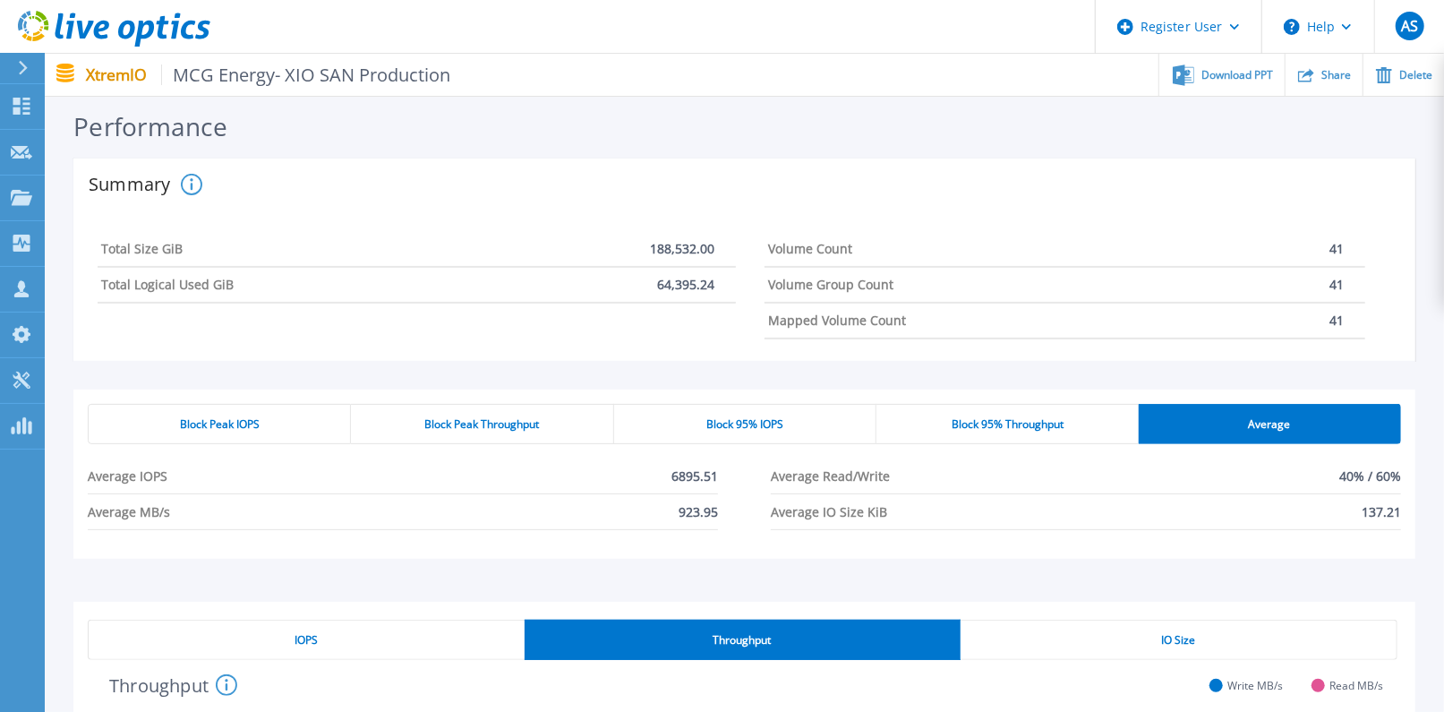
scroll to position [164, 0]
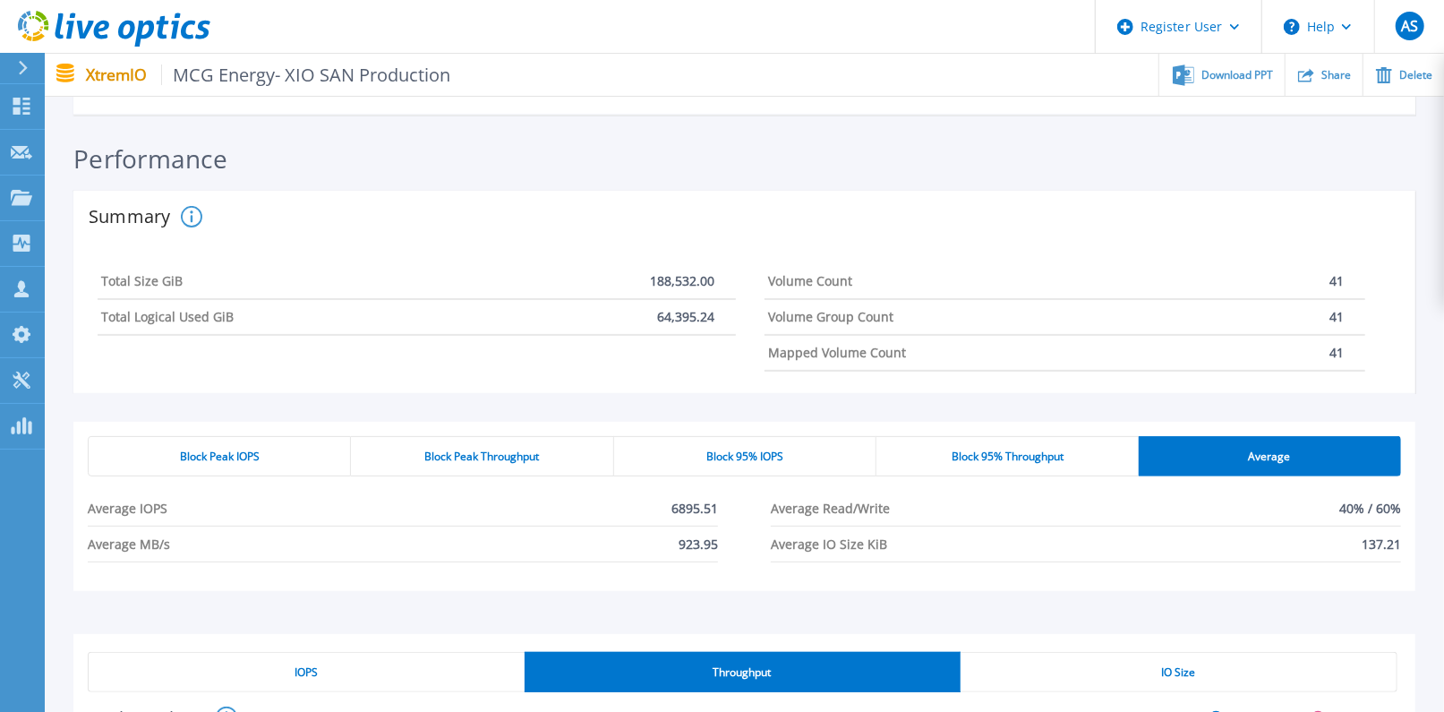
click at [505, 456] on span "Block Peak Throughput" at bounding box center [481, 456] width 115 height 14
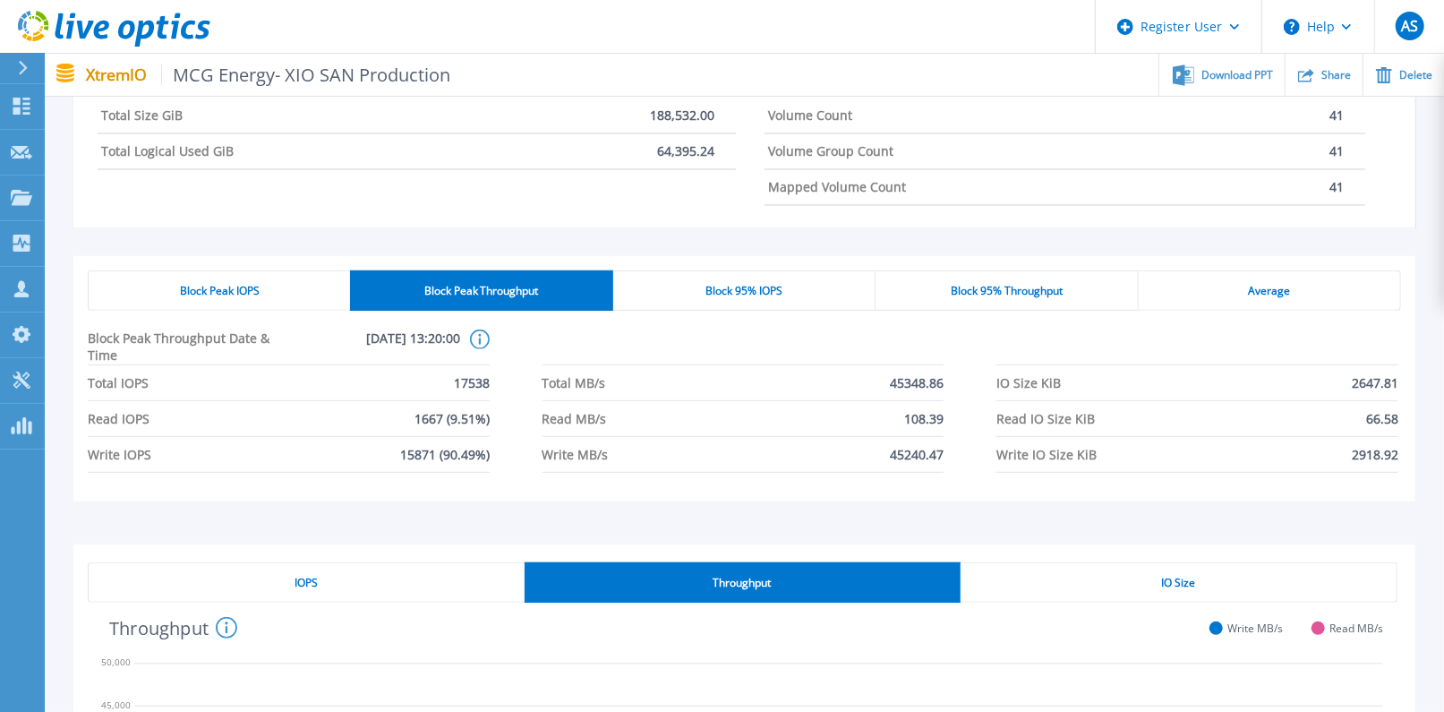
scroll to position [363, 0]
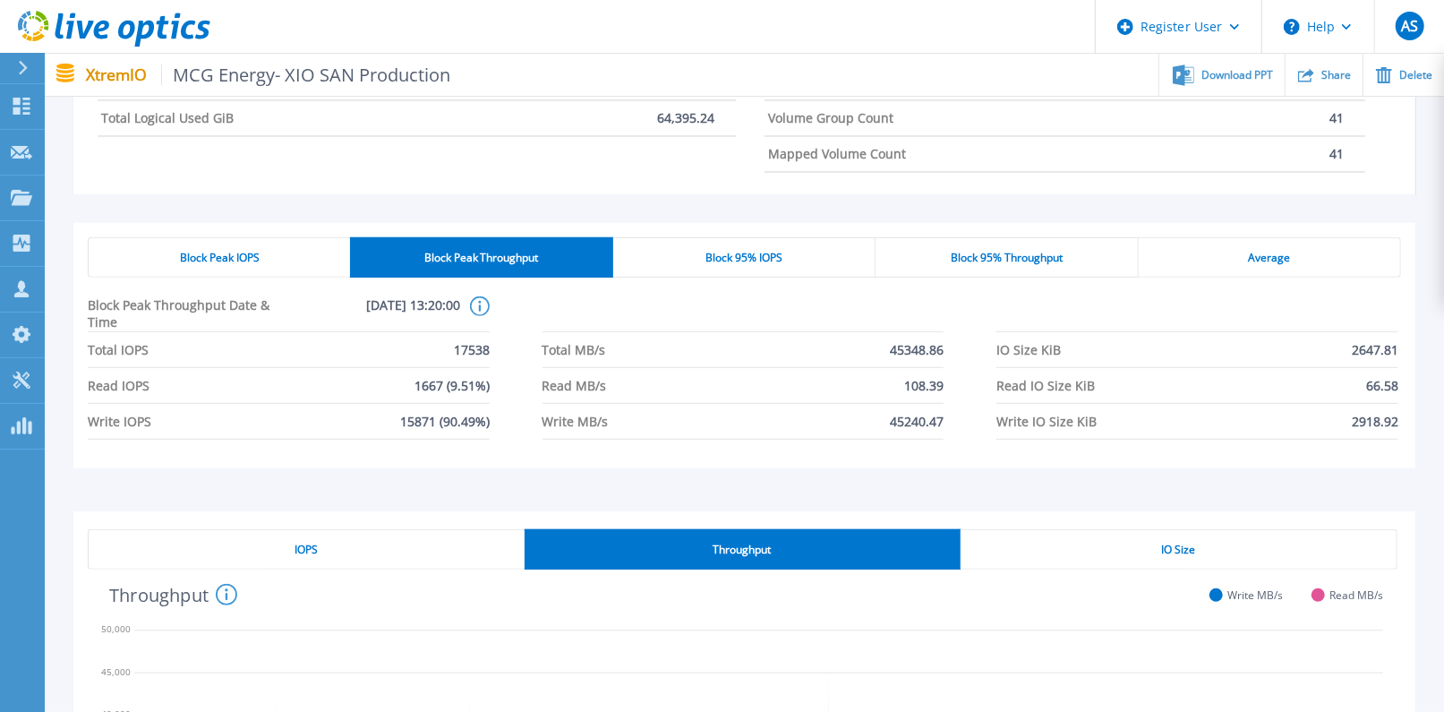
click at [963, 258] on span "Block 95% Throughput" at bounding box center [1007, 258] width 112 height 14
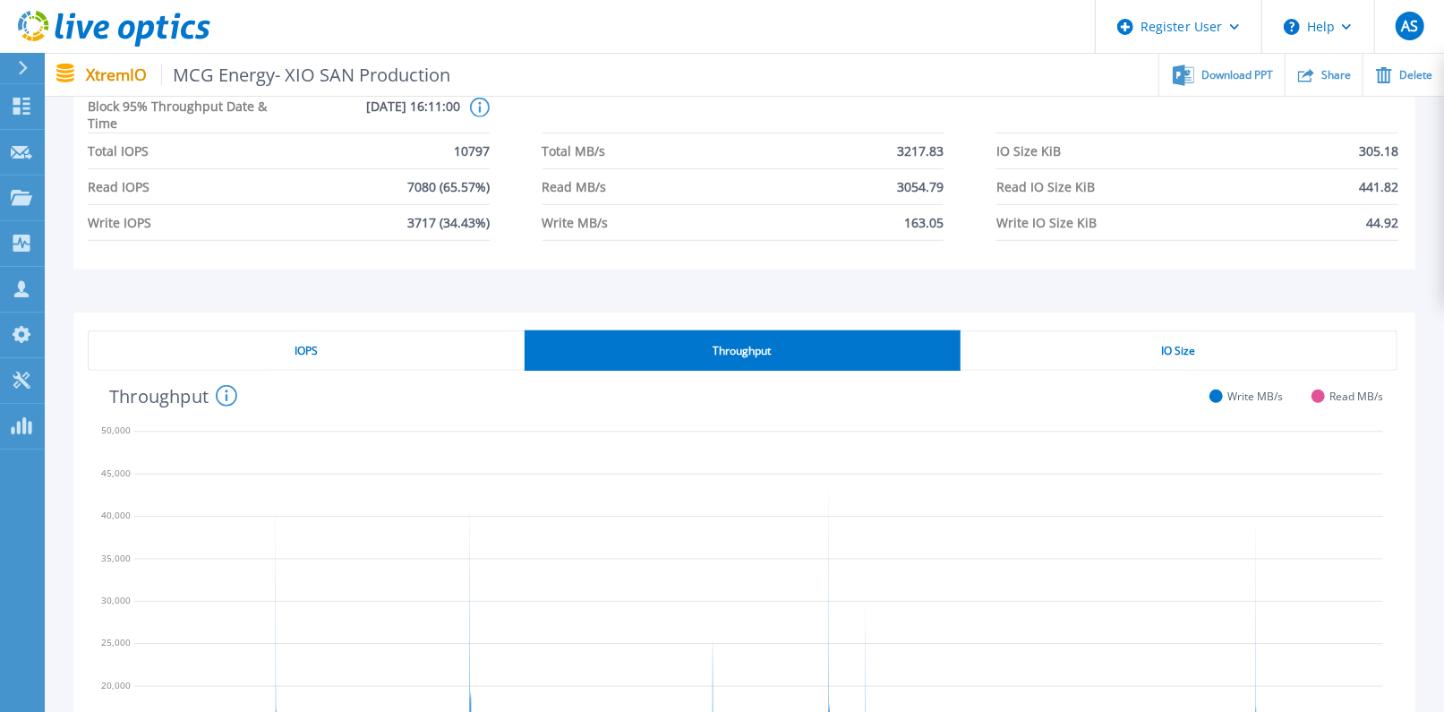
scroll to position [760, 0]
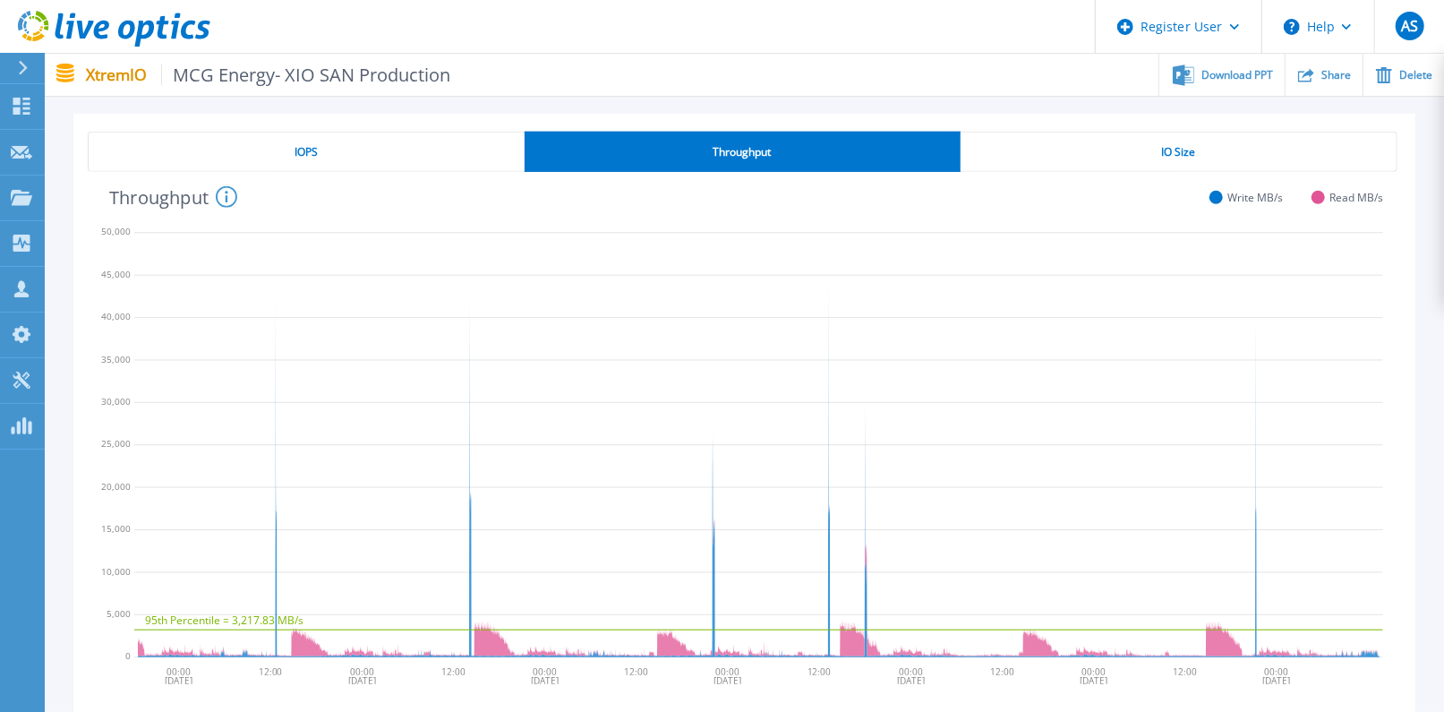
click at [354, 158] on div "IOPS" at bounding box center [306, 152] width 437 height 40
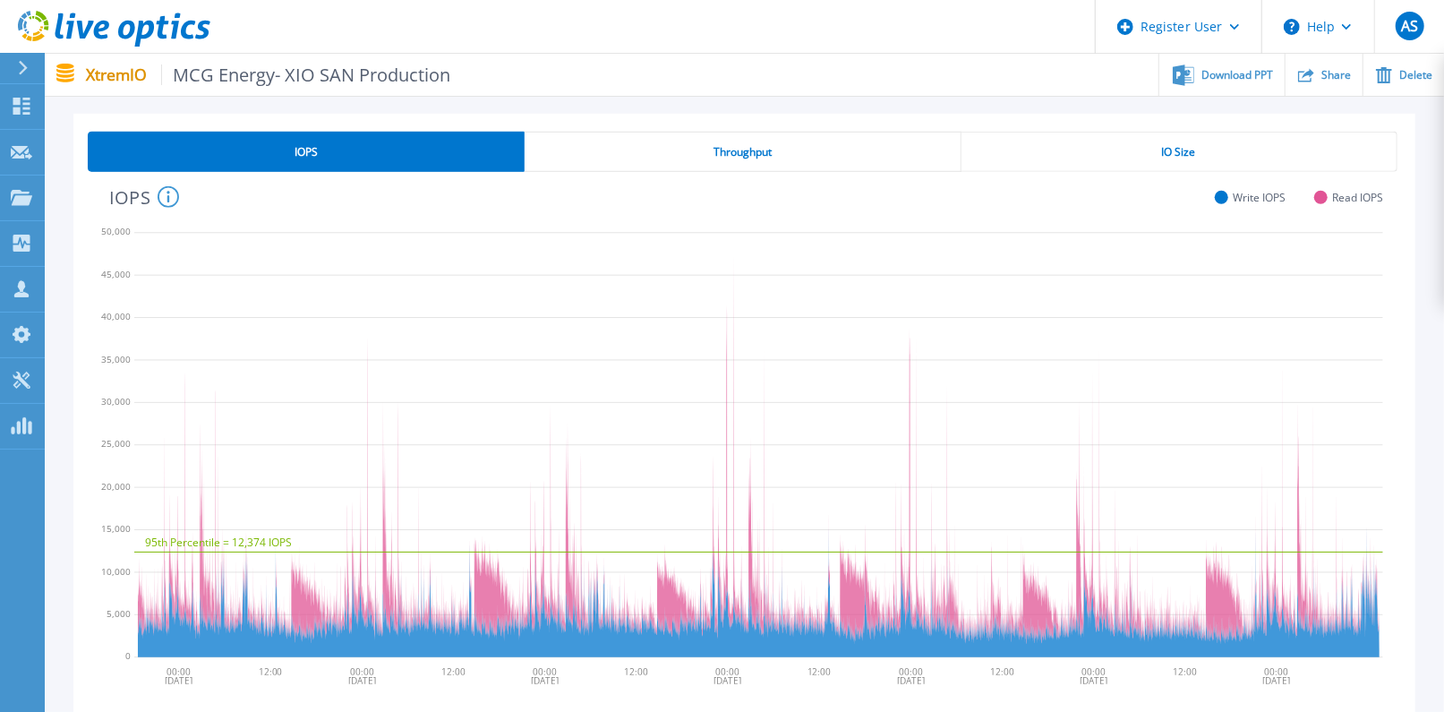
click at [727, 142] on div "Throughput" at bounding box center [743, 152] width 436 height 40
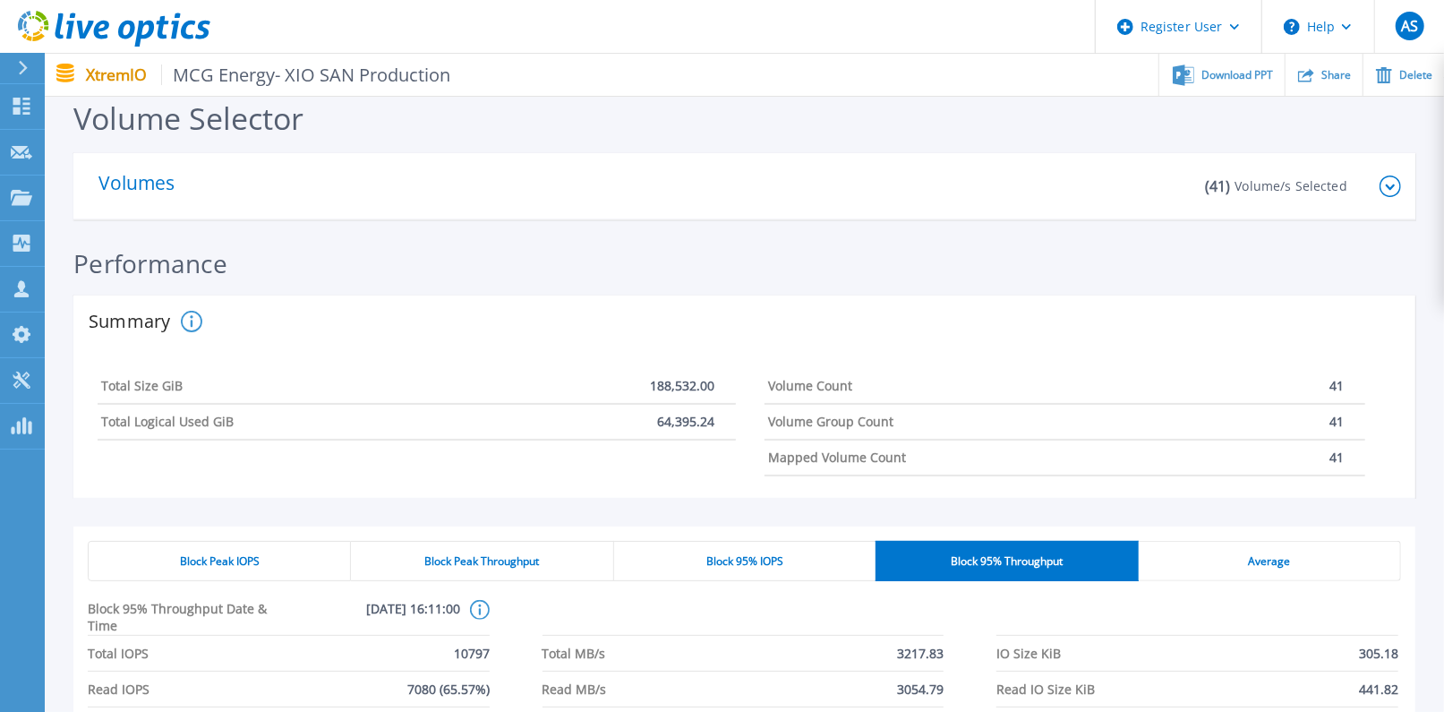
scroll to position [0, 0]
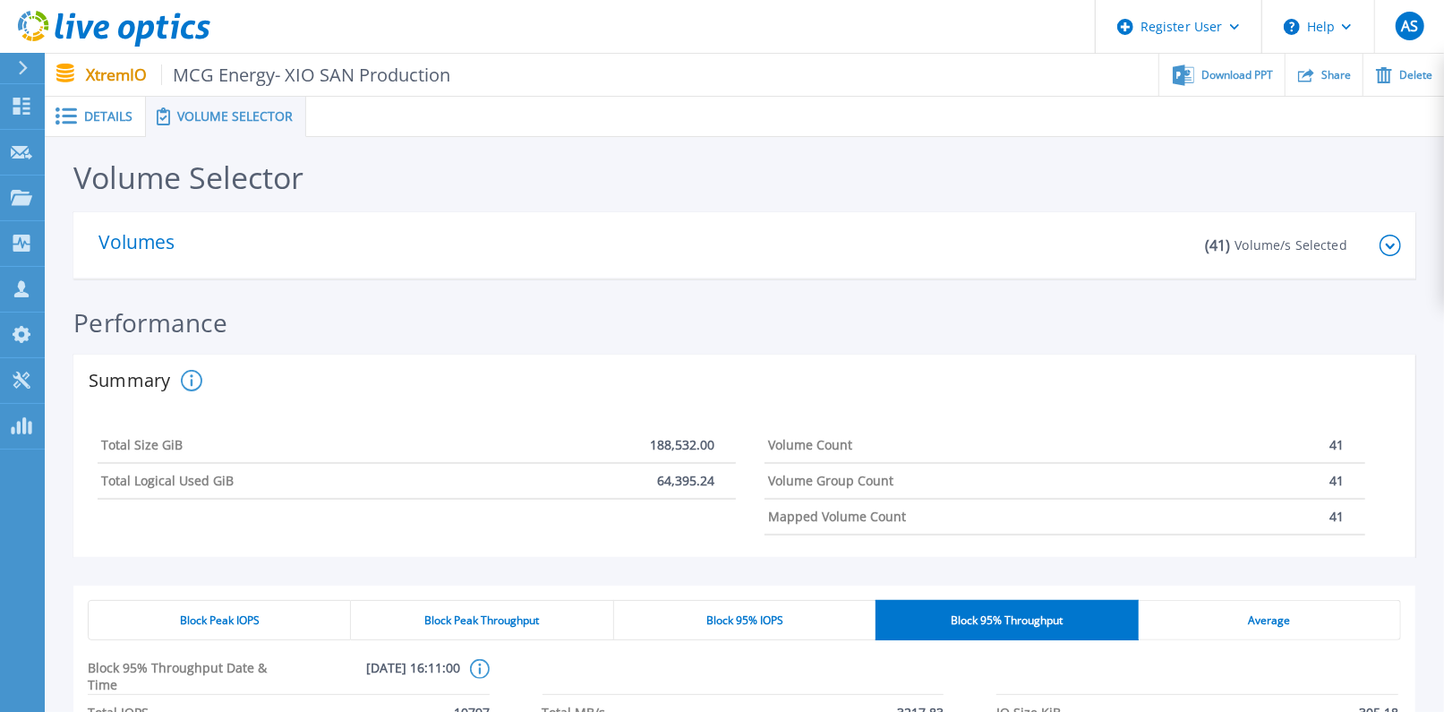
click at [1389, 244] on icon at bounding box center [1390, 245] width 9 height 5
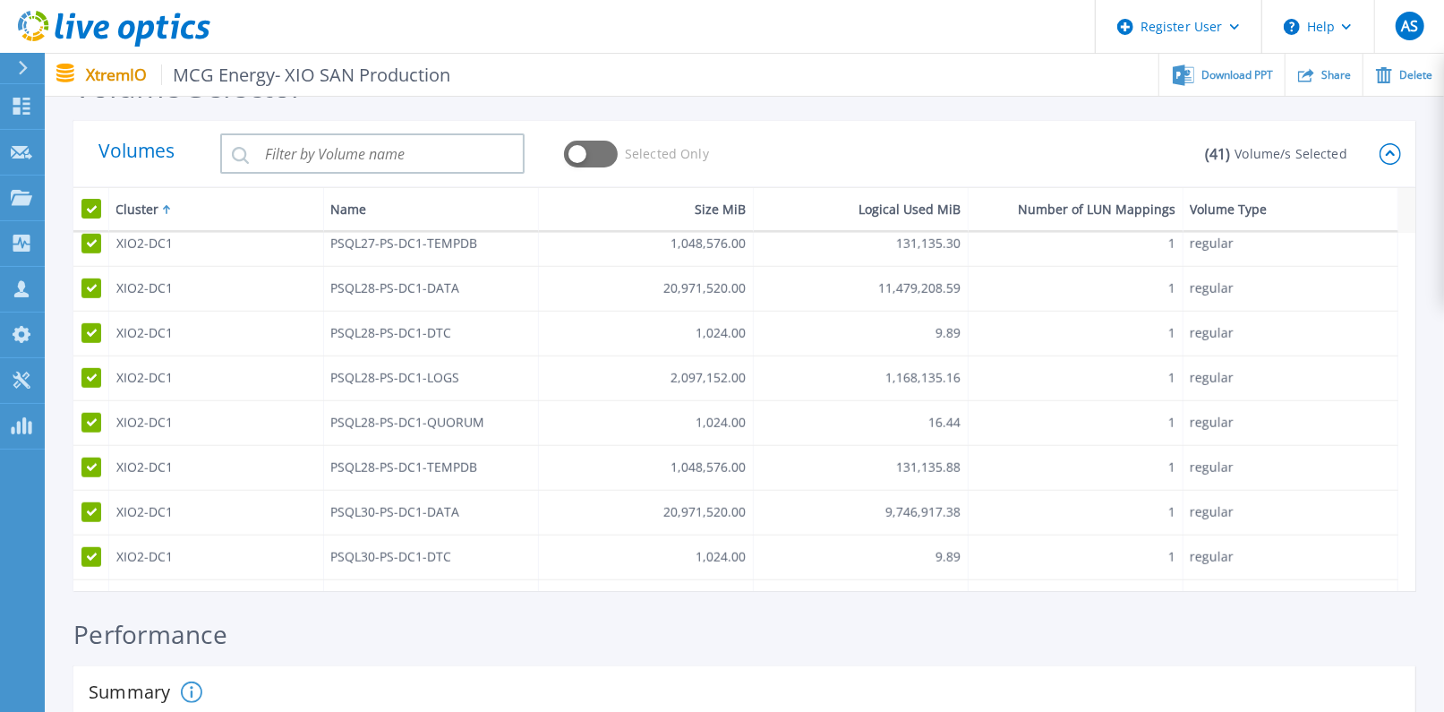
scroll to position [923, 0]
